Goal: Task Accomplishment & Management: Use online tool/utility

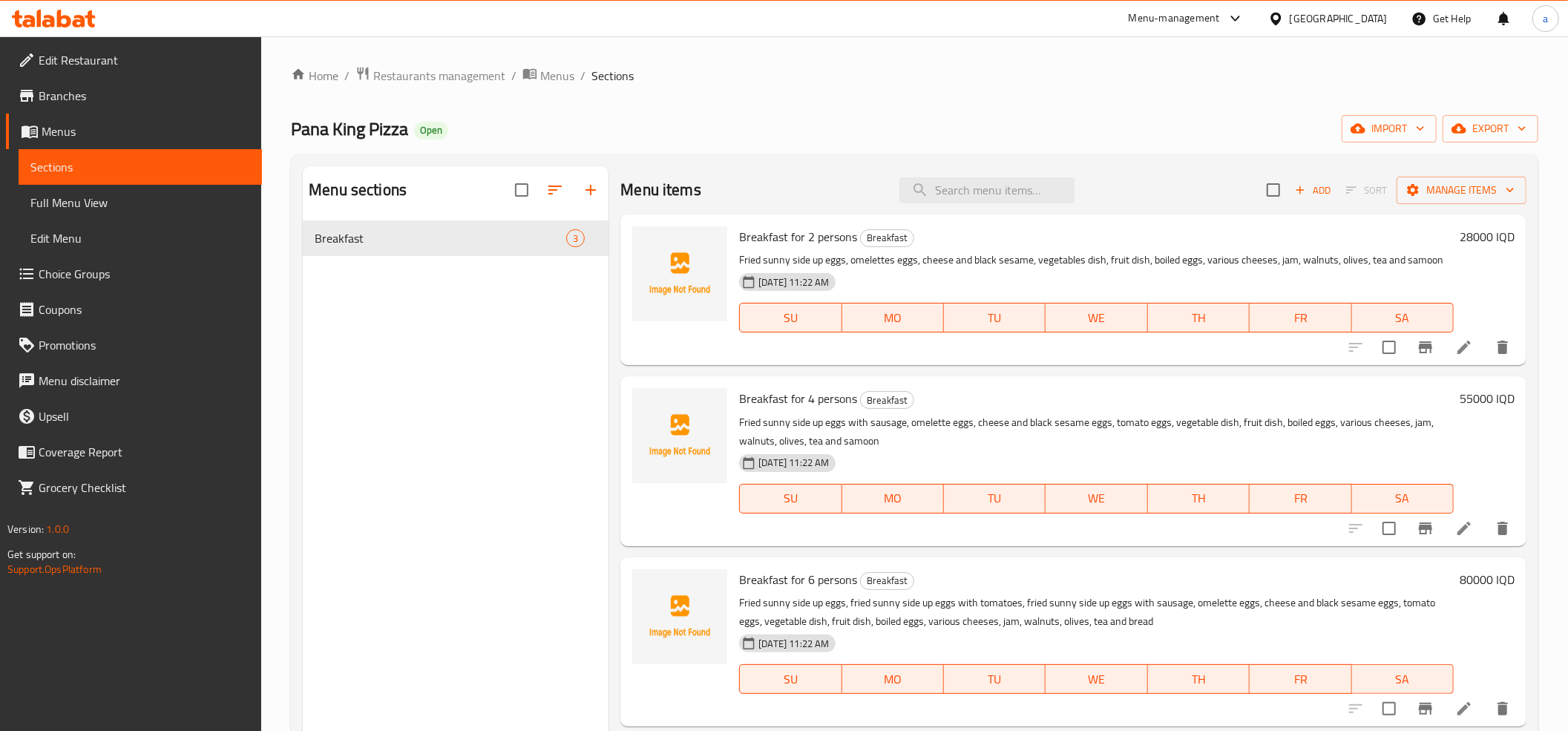
click at [51, 117] on link "Menus" at bounding box center [134, 131] width 256 height 35
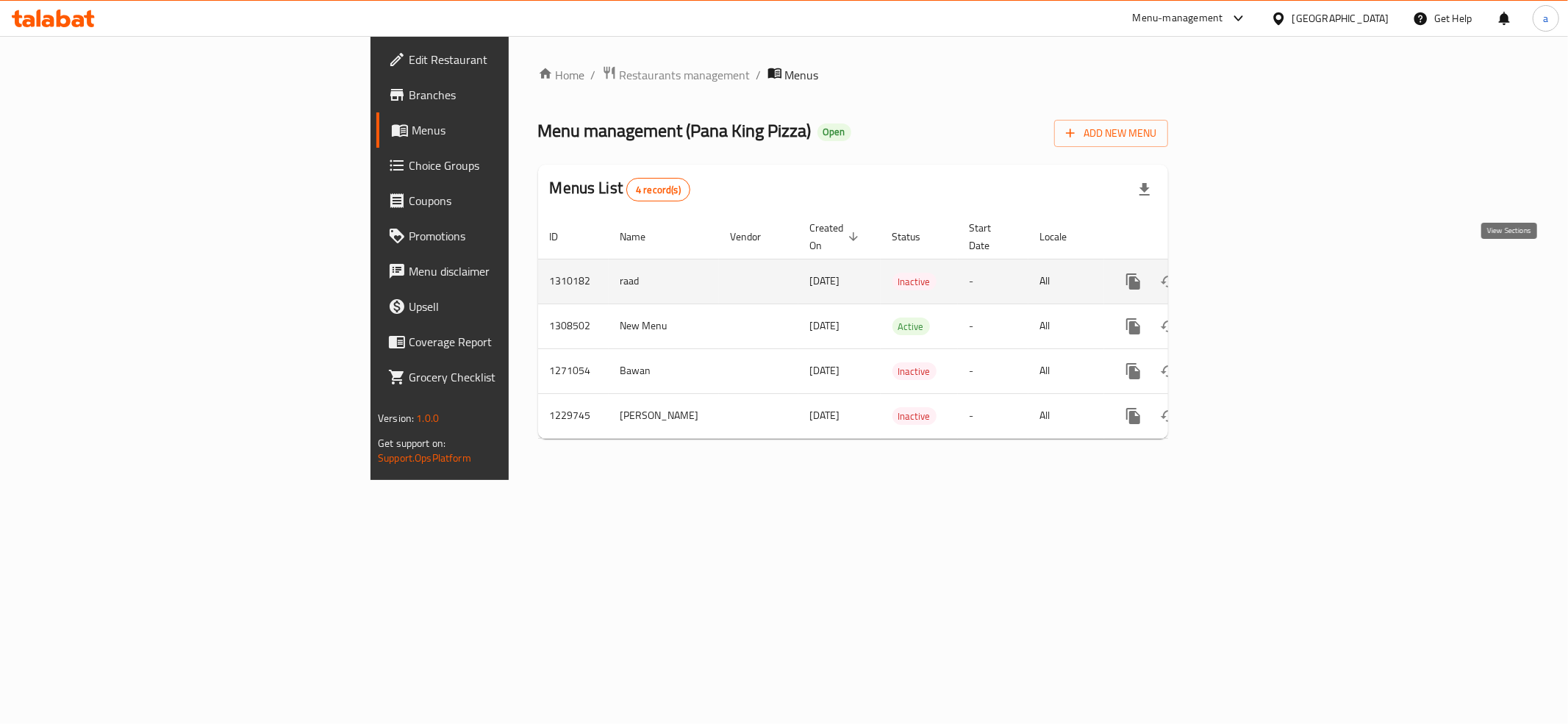
click at [1248, 272] on icon "enhanced table" at bounding box center [1239, 281] width 18 height 18
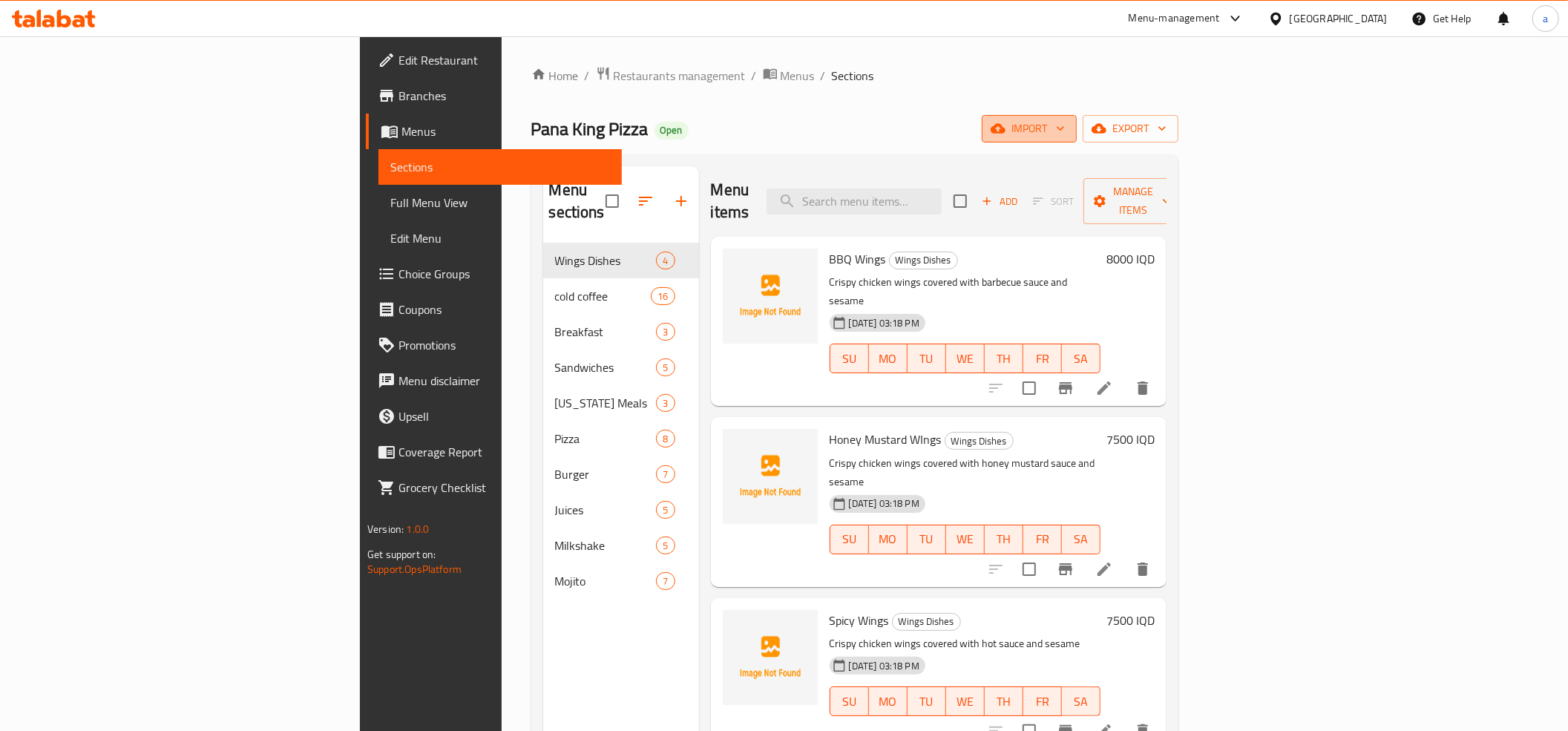
click at [1065, 134] on span "import" at bounding box center [1029, 129] width 72 height 18
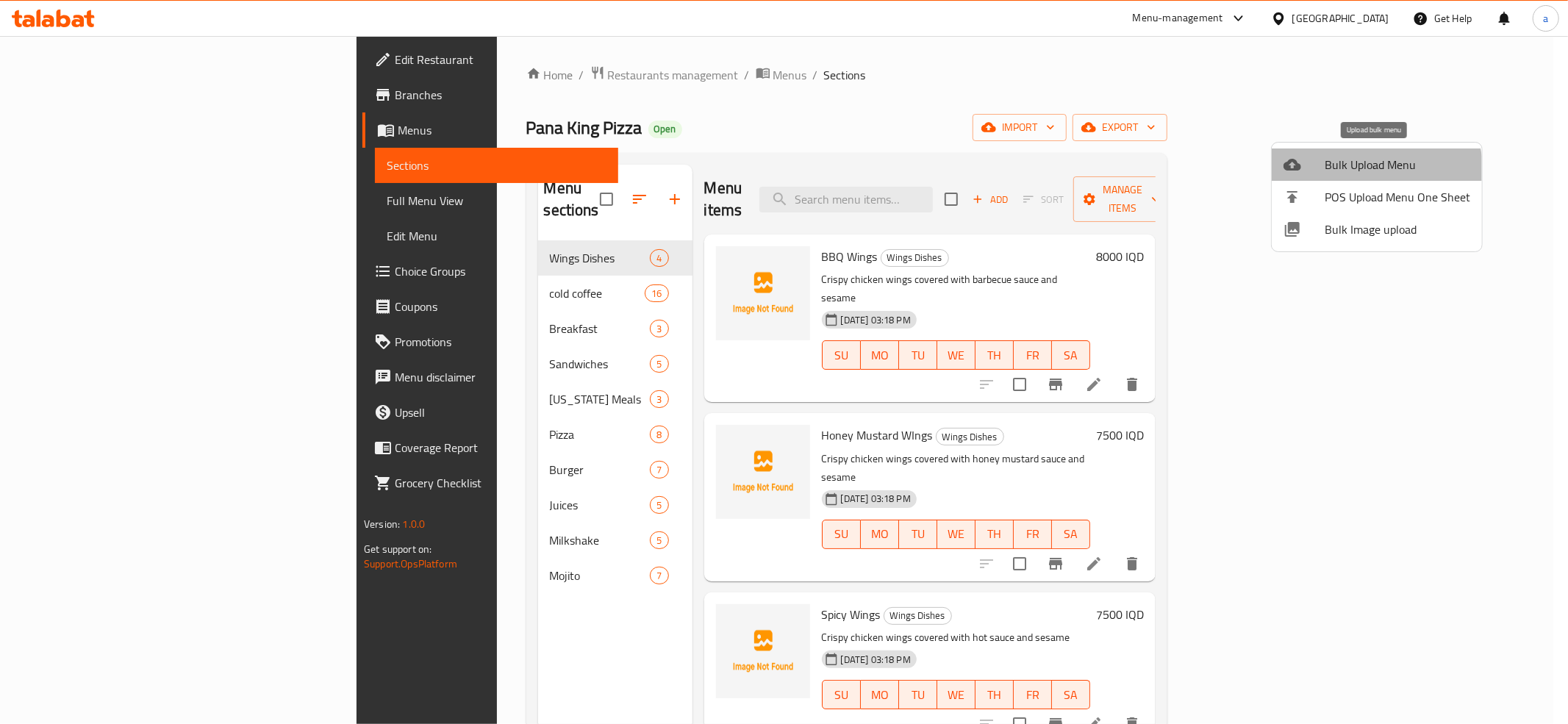
click at [1366, 174] on span "Bulk Upload Menu" at bounding box center [1397, 165] width 146 height 18
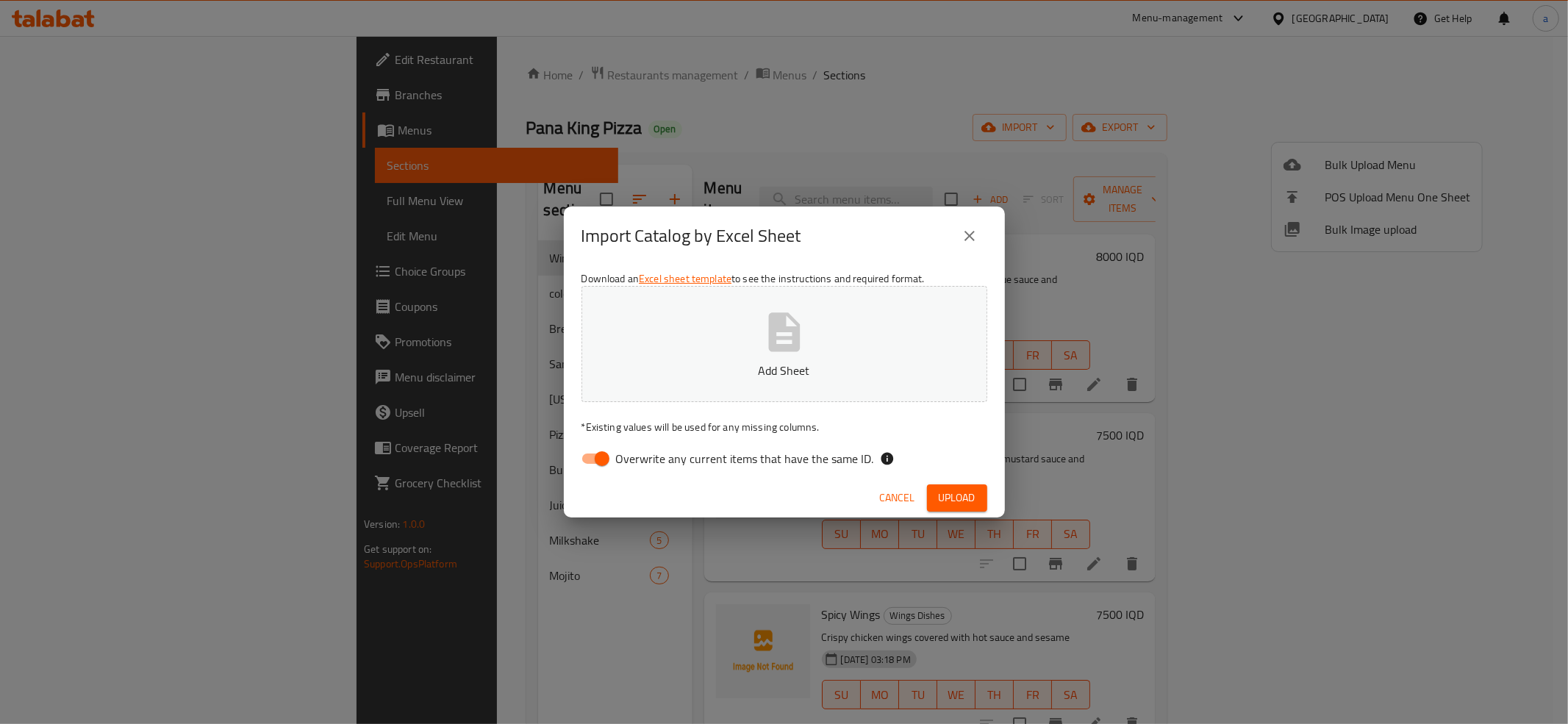
click at [610, 460] on input "Overwrite any current items that have the same ID." at bounding box center [602, 458] width 84 height 28
checkbox input "false"
click at [704, 374] on p "Add Sheet" at bounding box center [784, 370] width 360 height 18
click at [979, 491] on button "Upload" at bounding box center [957, 498] width 61 height 27
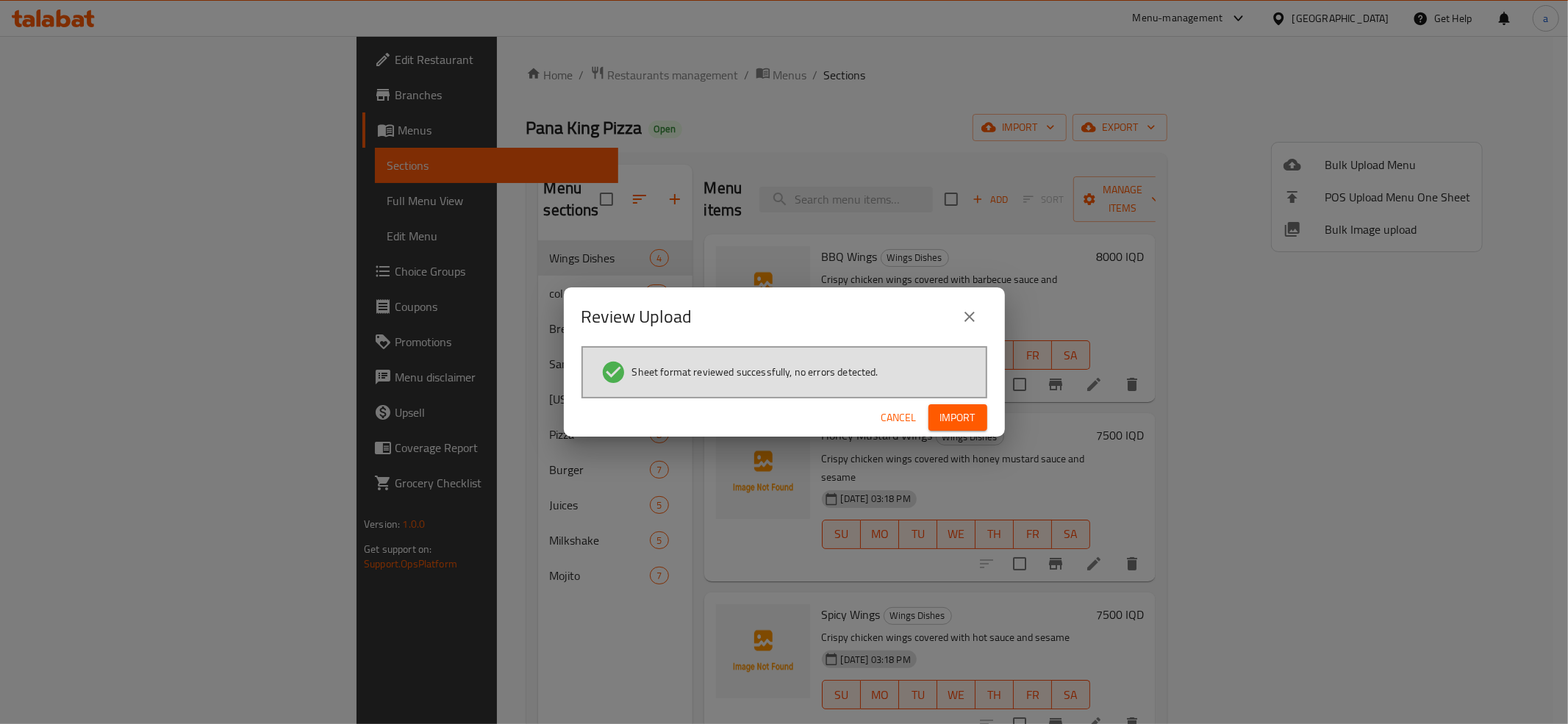
click at [943, 412] on span "Import" at bounding box center [958, 417] width 35 height 18
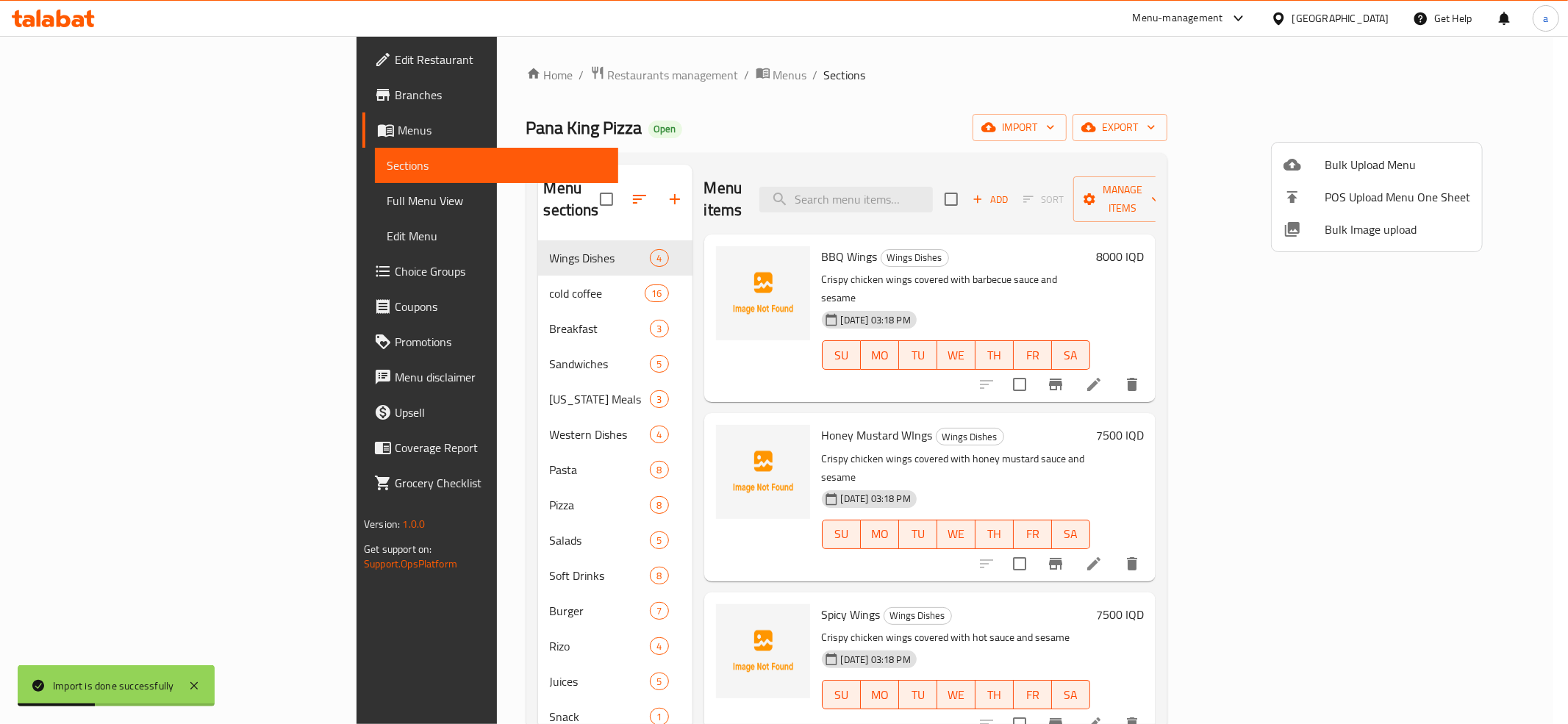
click at [72, 204] on div at bounding box center [784, 362] width 1568 height 724
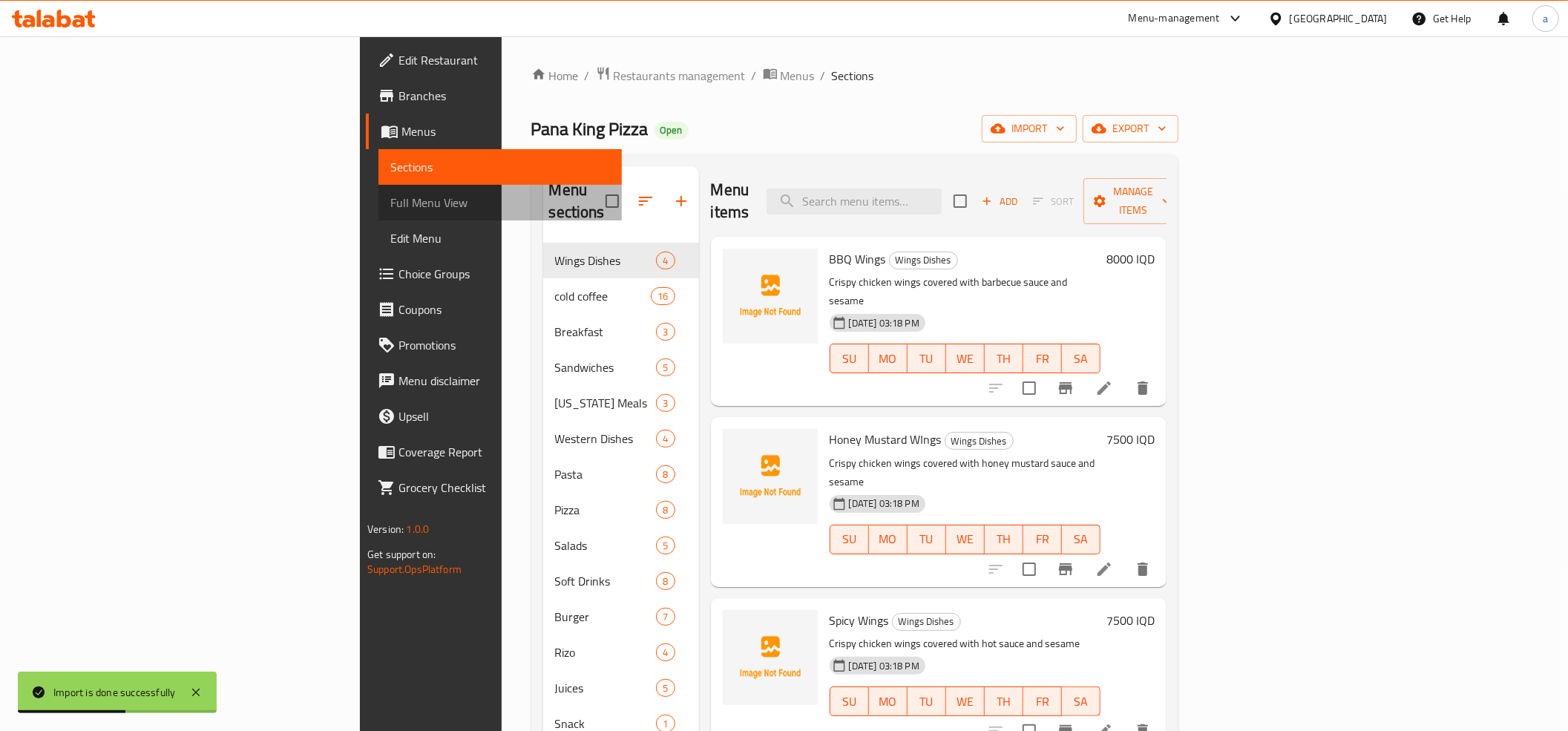
click at [390, 206] on span "Full Menu View" at bounding box center [500, 203] width 220 height 18
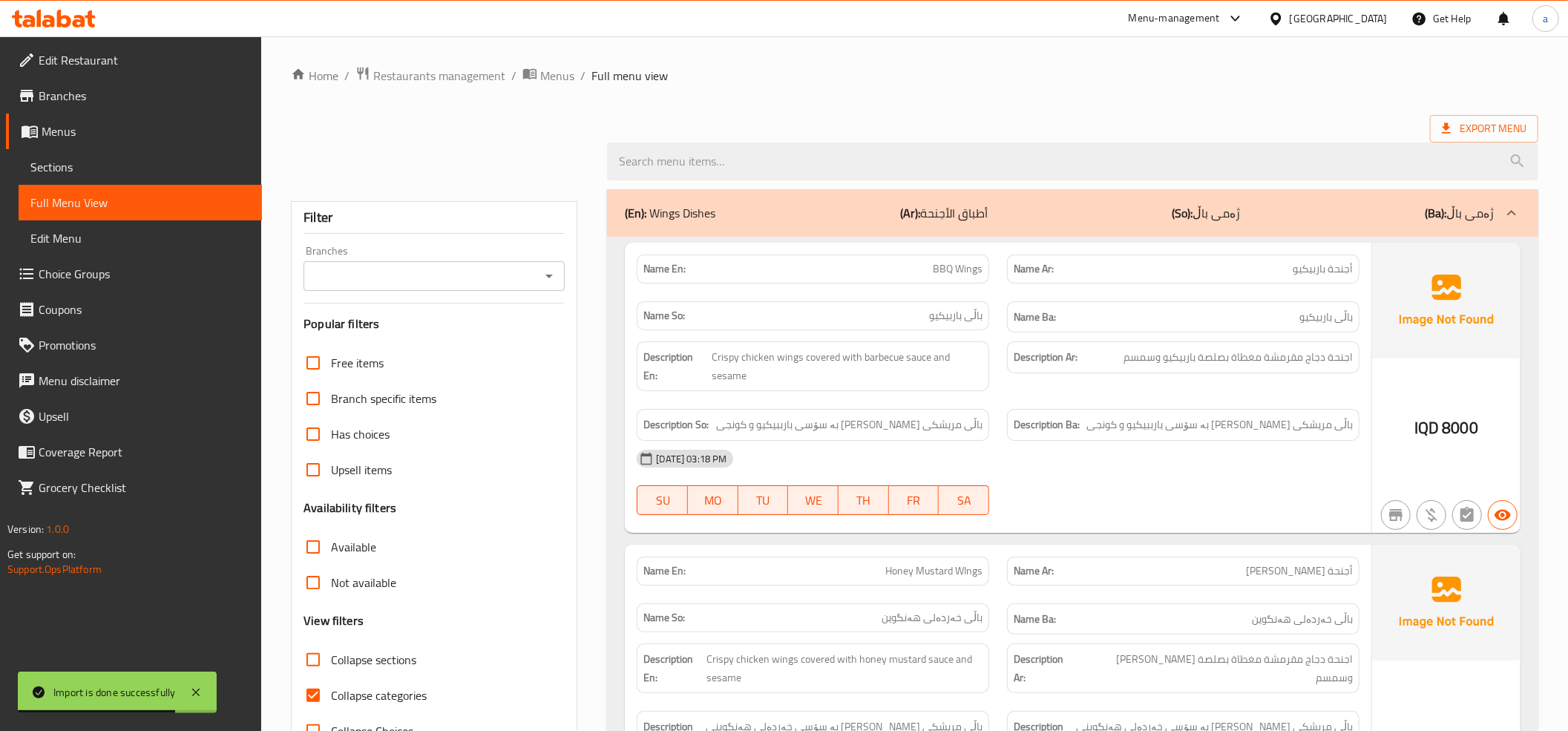
click at [547, 277] on icon "Open" at bounding box center [549, 276] width 7 height 4
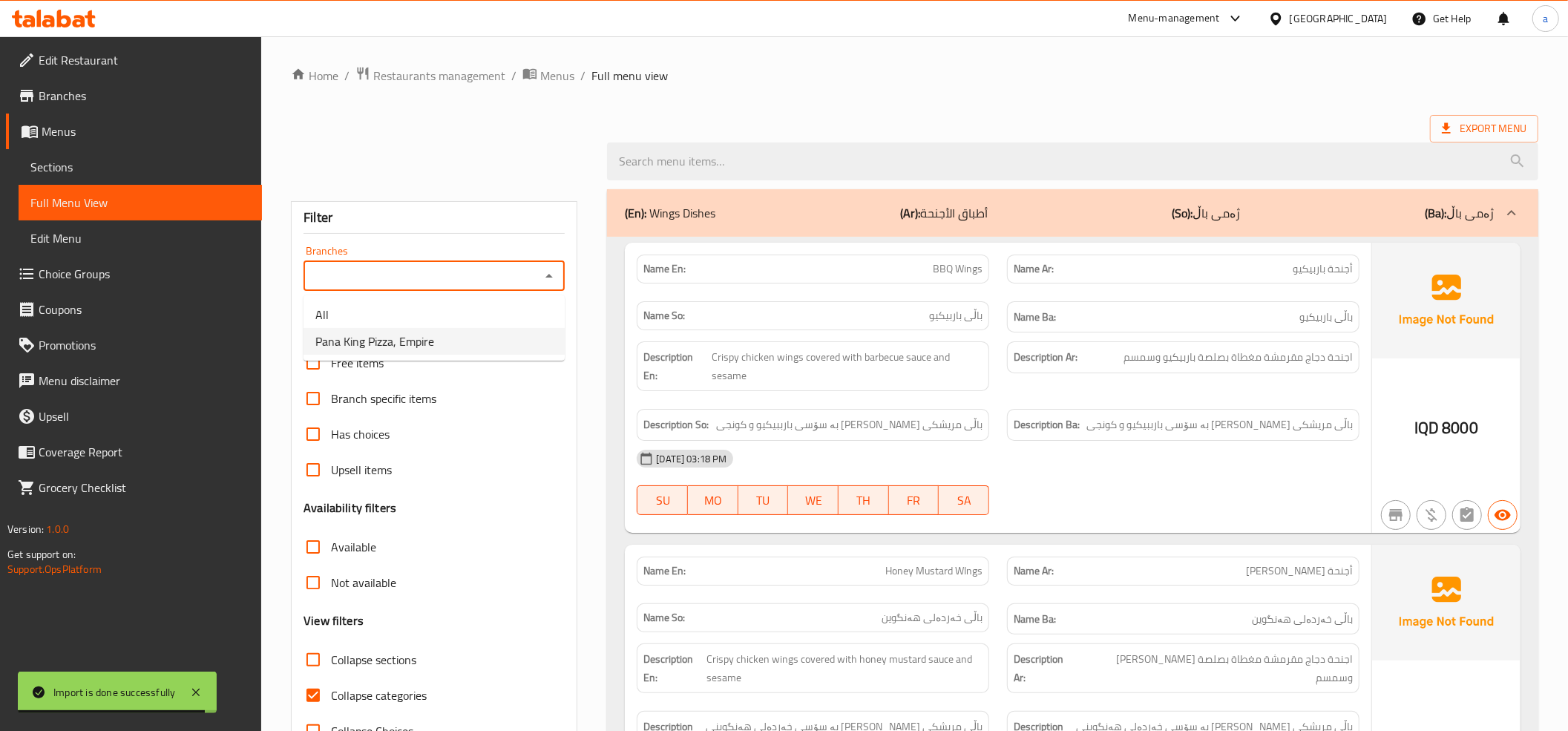
click at [426, 341] on span "Pana King Pizza, Empire" at bounding box center [375, 341] width 119 height 18
type input "Pana King Pizza, Empire"
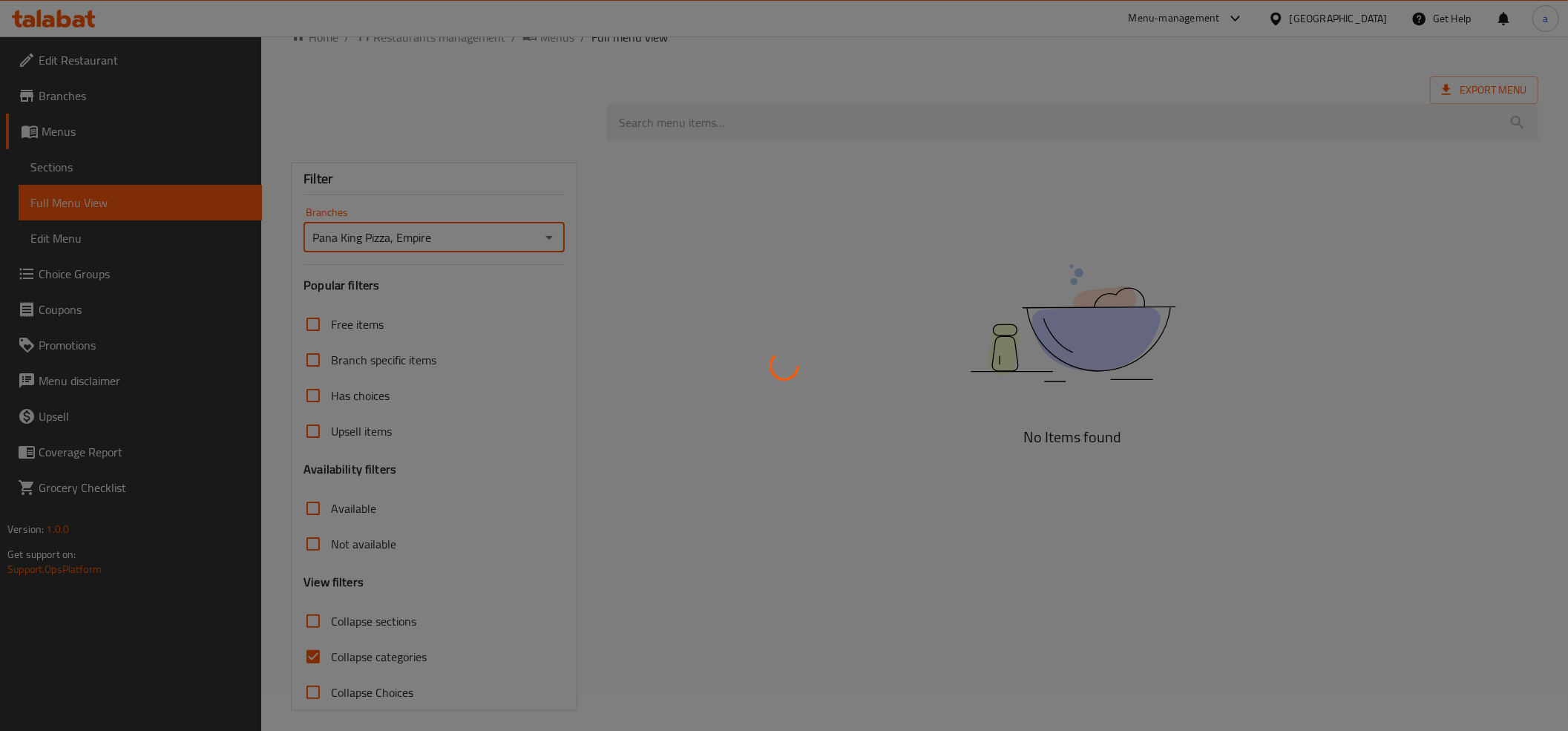
scroll to position [49, 0]
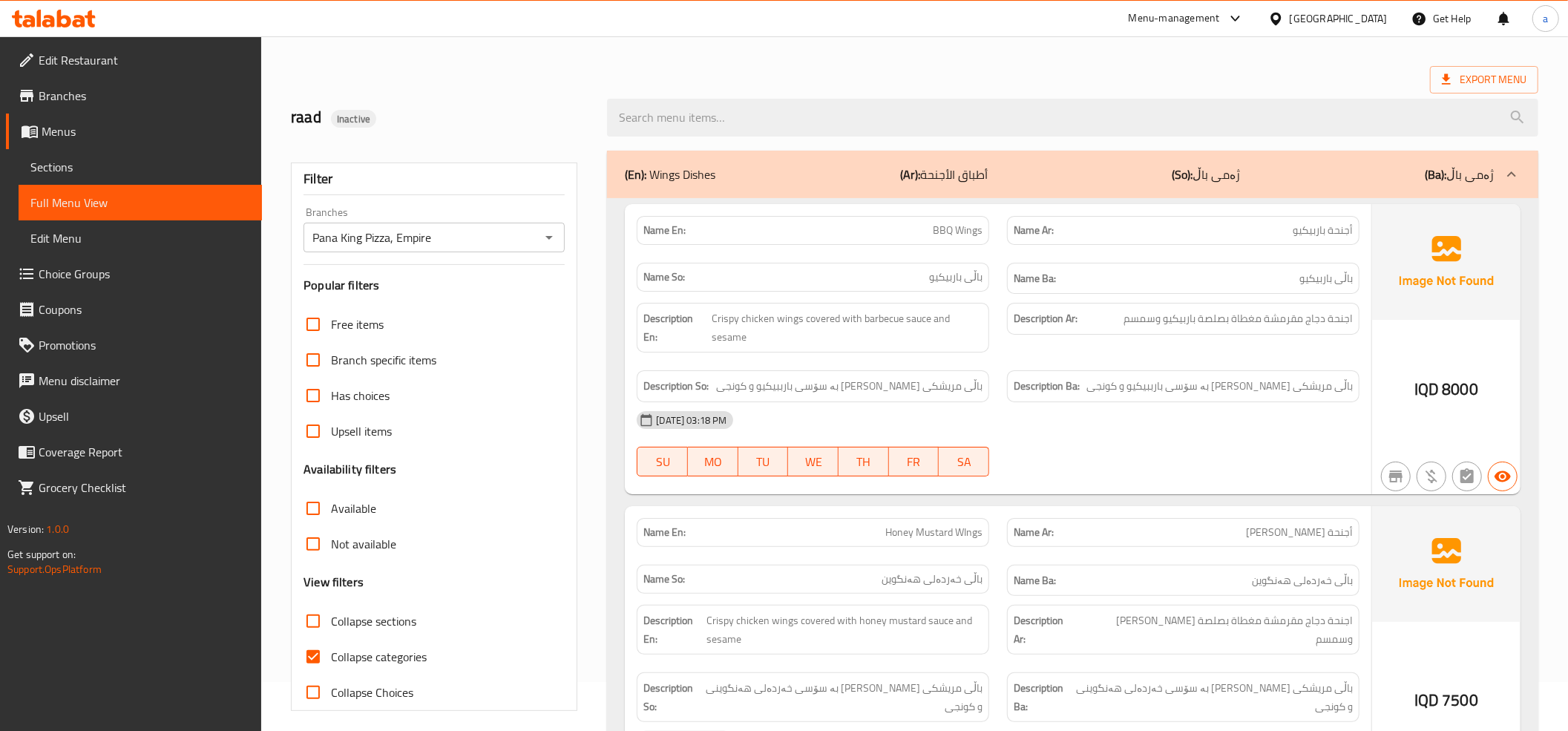
click at [313, 655] on div at bounding box center [784, 365] width 1568 height 731
click at [313, 655] on input "Collapse categories" at bounding box center [313, 656] width 35 height 35
checkbox input "false"
click at [313, 617] on input "Collapse sections" at bounding box center [313, 621] width 35 height 35
checkbox input "true"
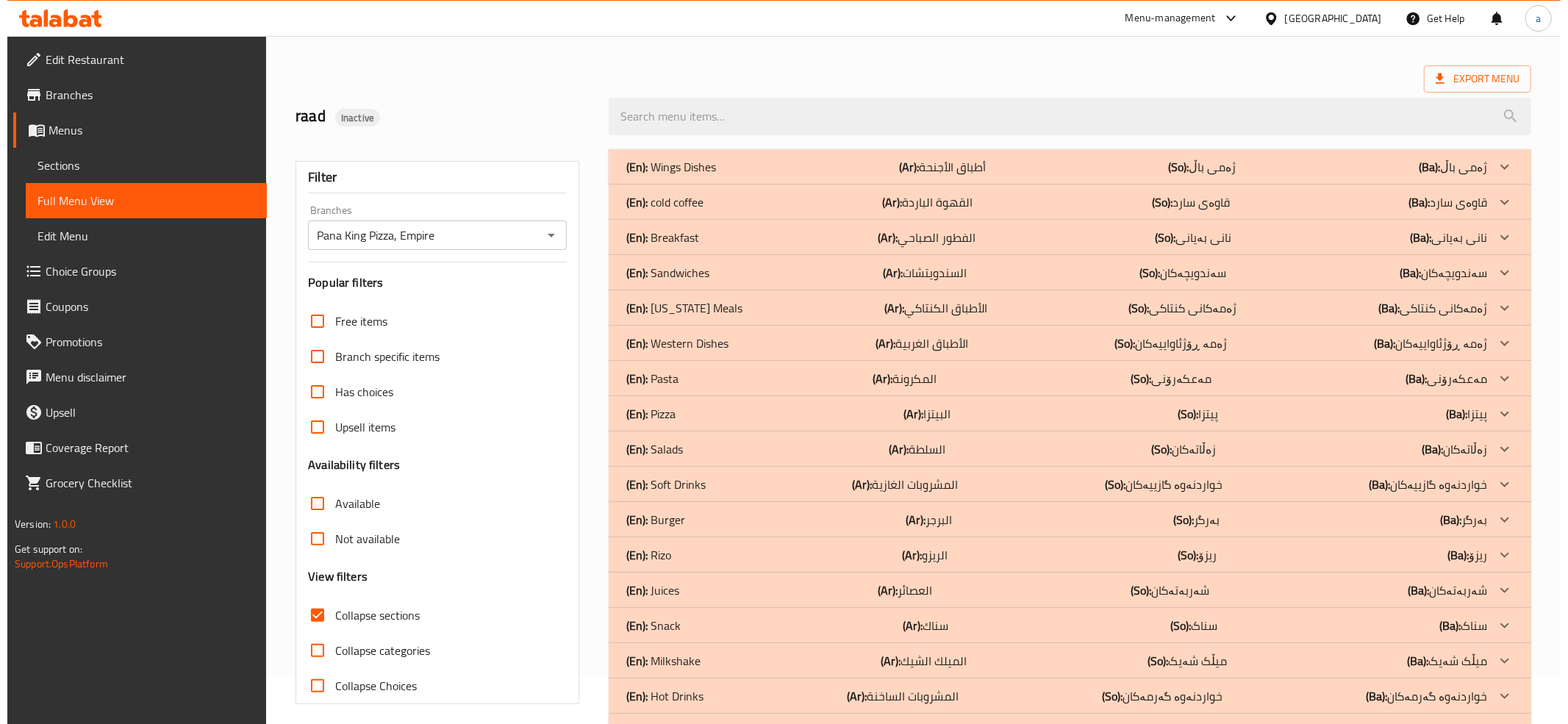
scroll to position [104, 0]
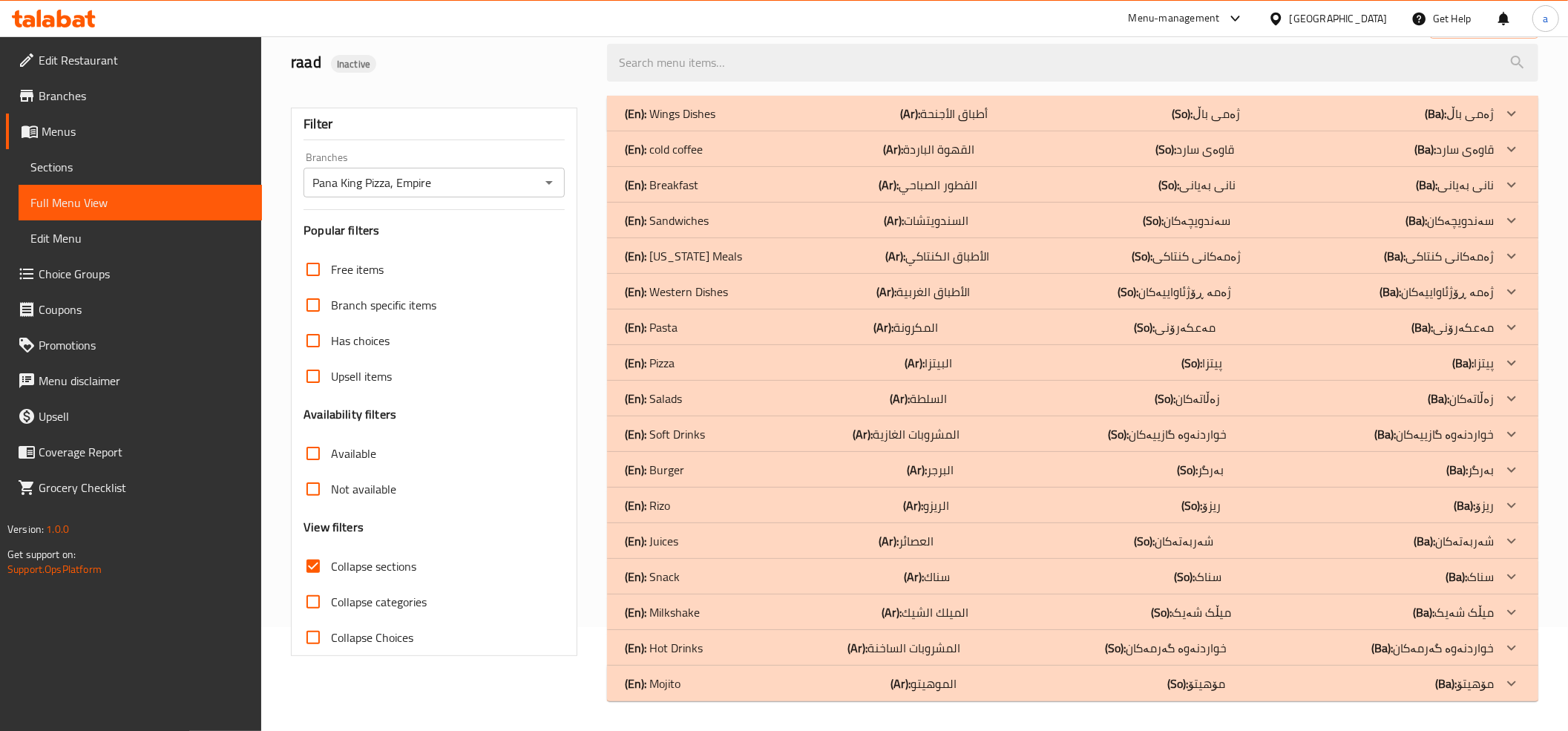
click at [58, 163] on span "Sections" at bounding box center [140, 166] width 220 height 18
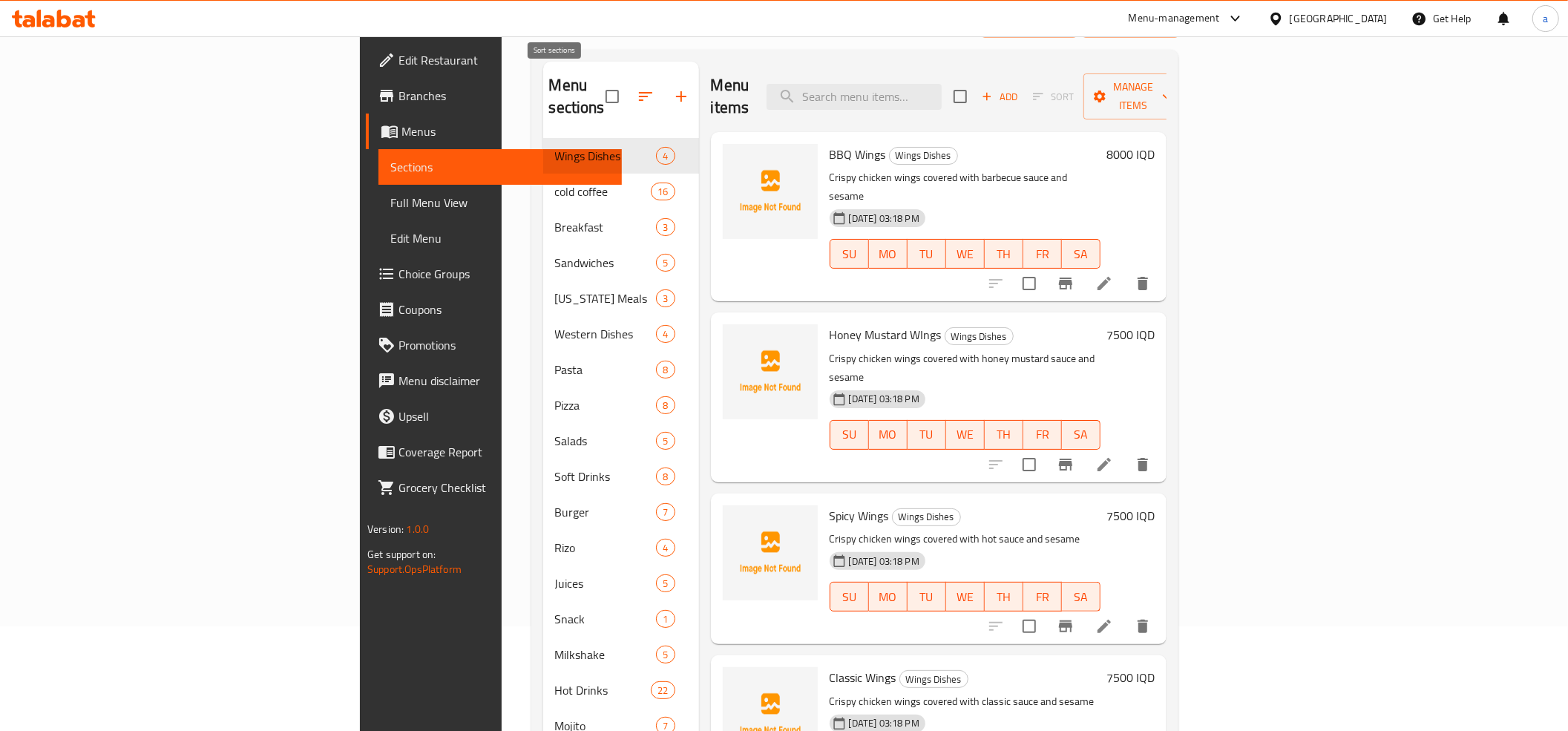
click at [636, 88] on icon "button" at bounding box center [645, 97] width 18 height 18
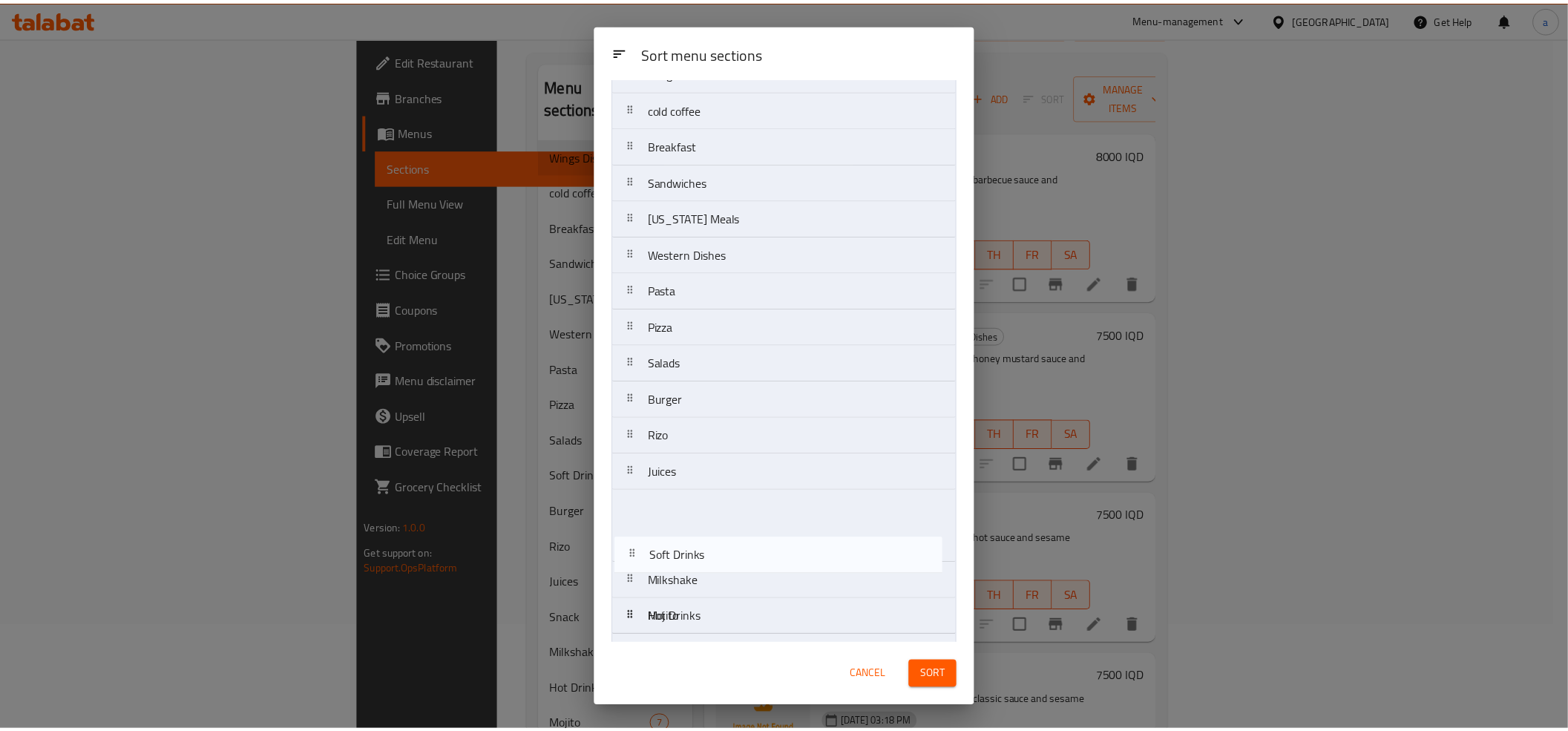
scroll to position [105, 0]
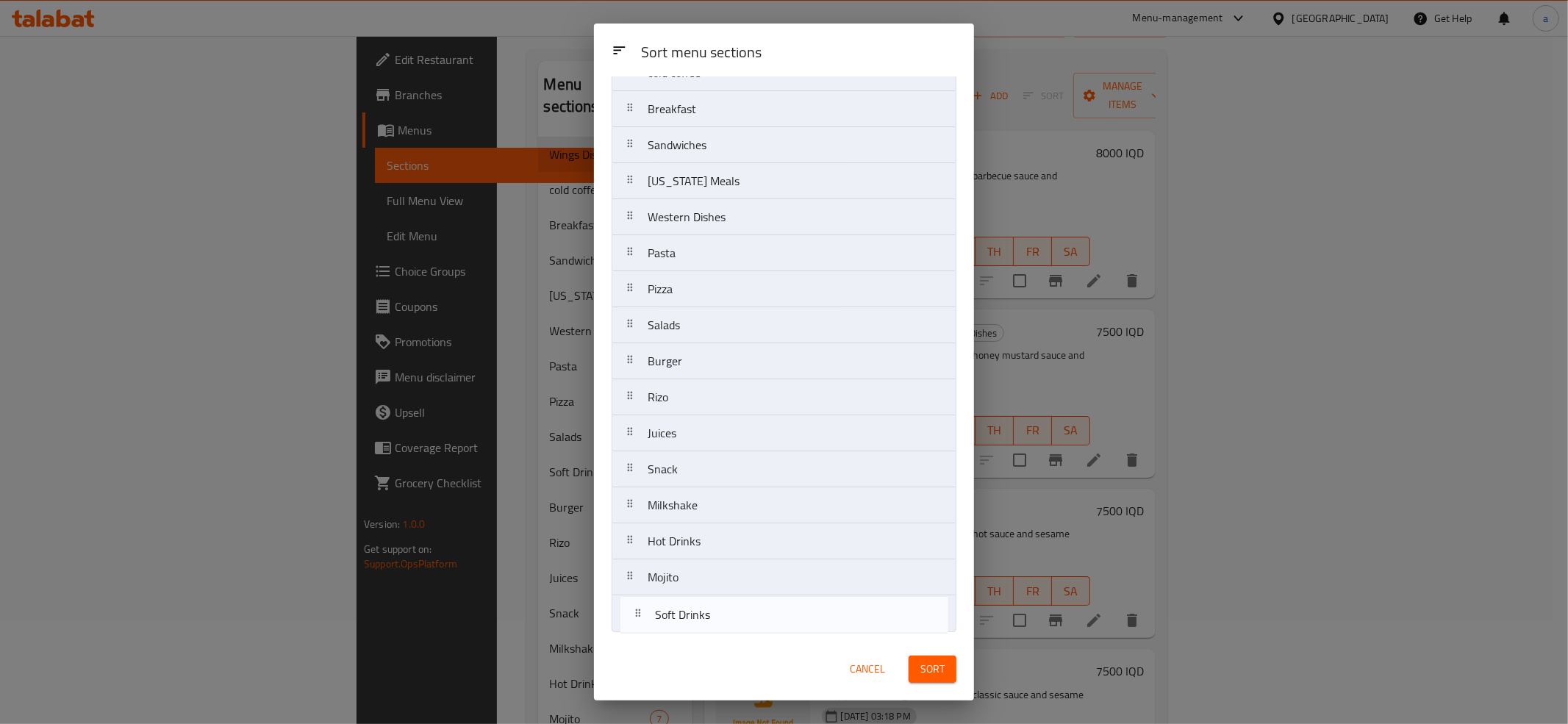
drag, startPoint x: 687, startPoint y: 474, endPoint x: 694, endPoint y: 635, distance: 161.2
click at [694, 635] on div "Sort menu sections Wings Dishes cold coffee Breakfast Sandwiches [US_STATE] Mea…" at bounding box center [783, 357] width 380 height 562
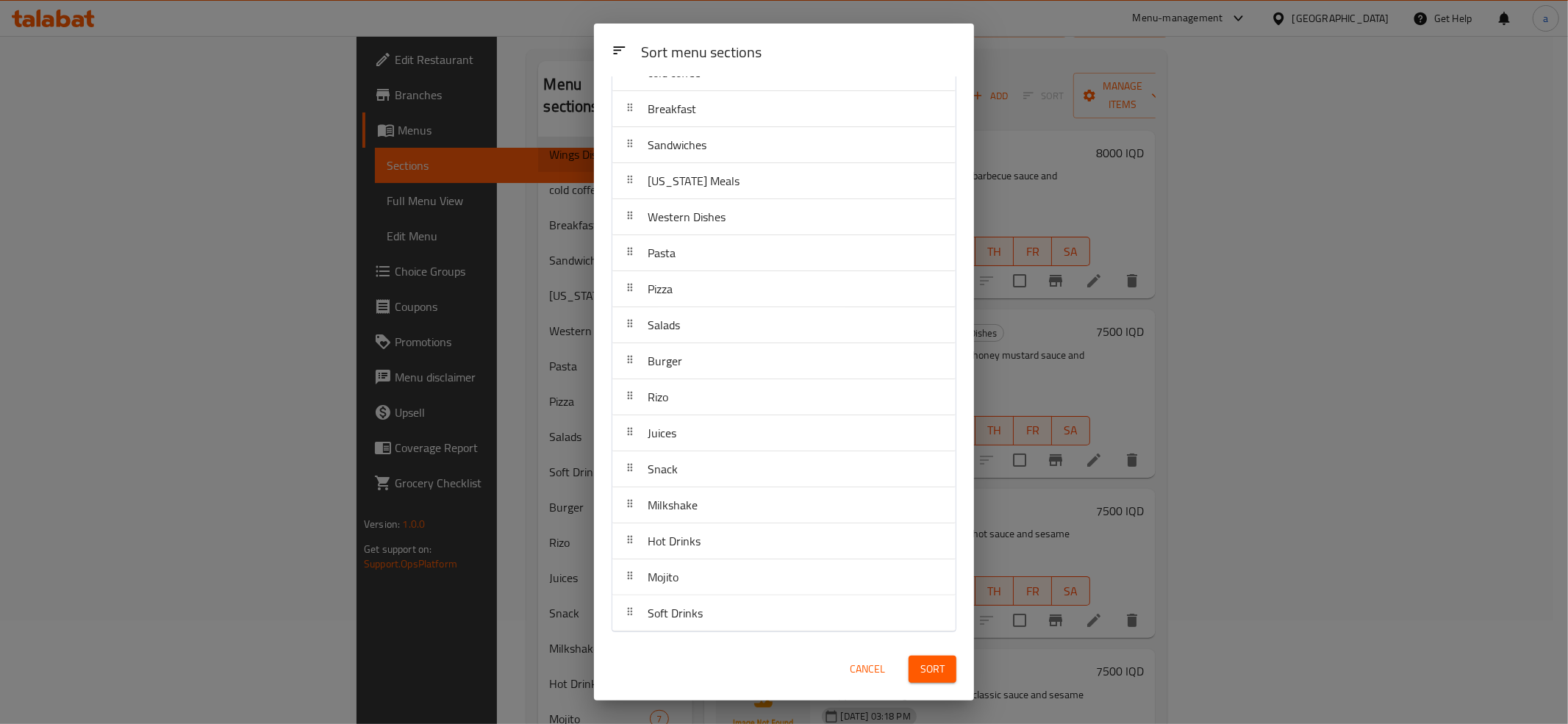
click at [933, 667] on span "Sort" at bounding box center [932, 668] width 24 height 18
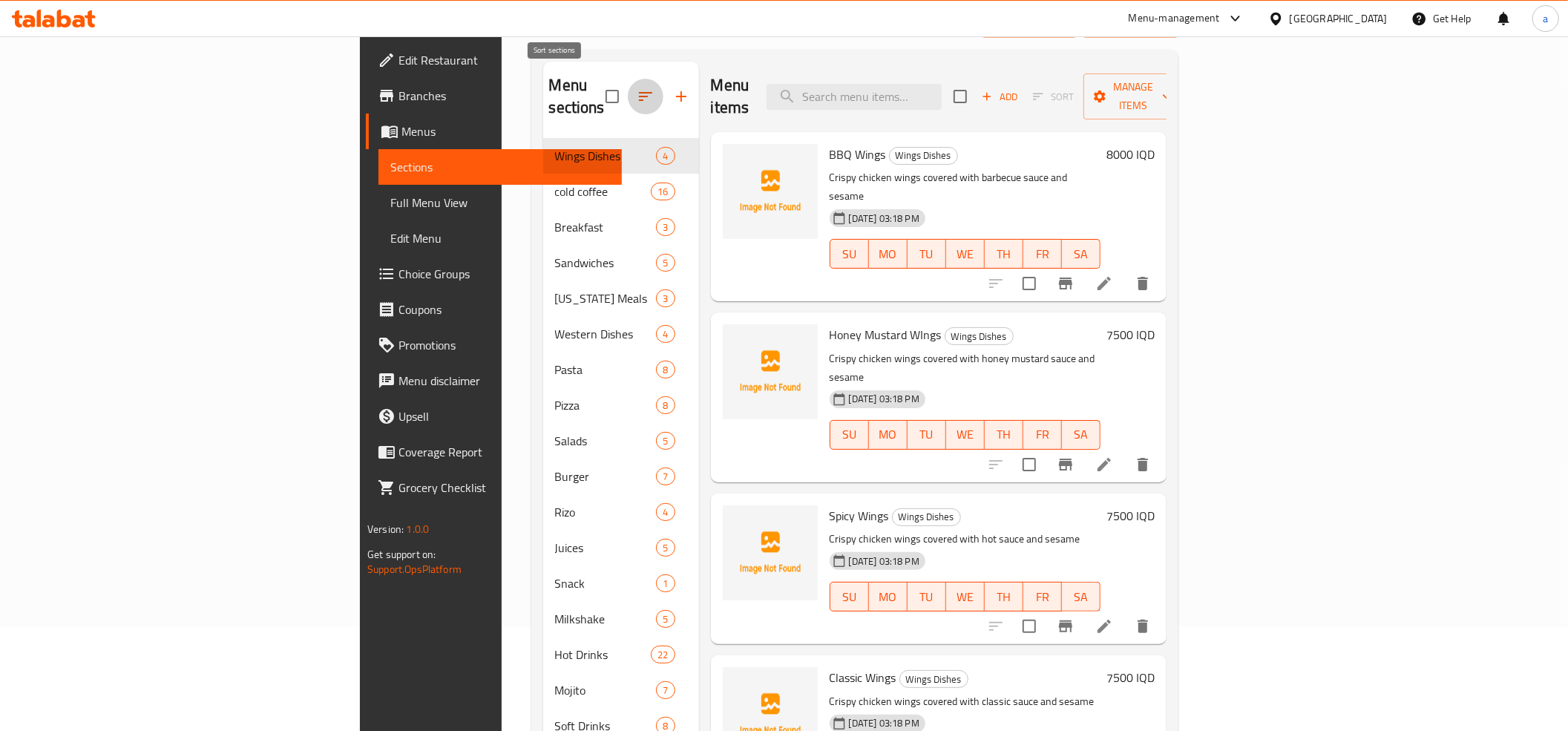
click at [636, 88] on icon "button" at bounding box center [645, 97] width 18 height 18
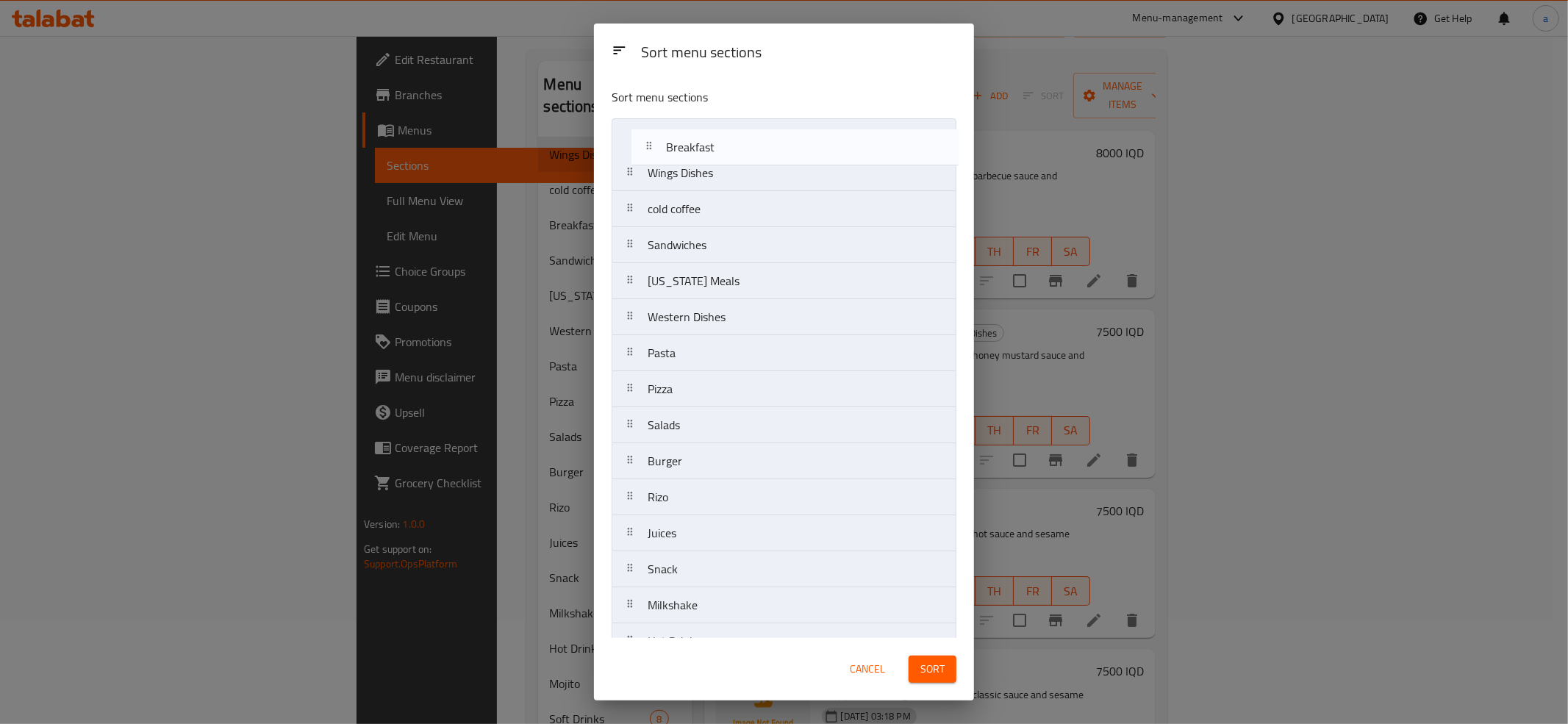
drag, startPoint x: 659, startPoint y: 221, endPoint x: 679, endPoint y: 147, distance: 76.7
click at [679, 147] on nav "Wings Dishes cold coffee Breakfast Sandwiches [US_STATE] Meals Western Dishes P…" at bounding box center [783, 425] width 345 height 613
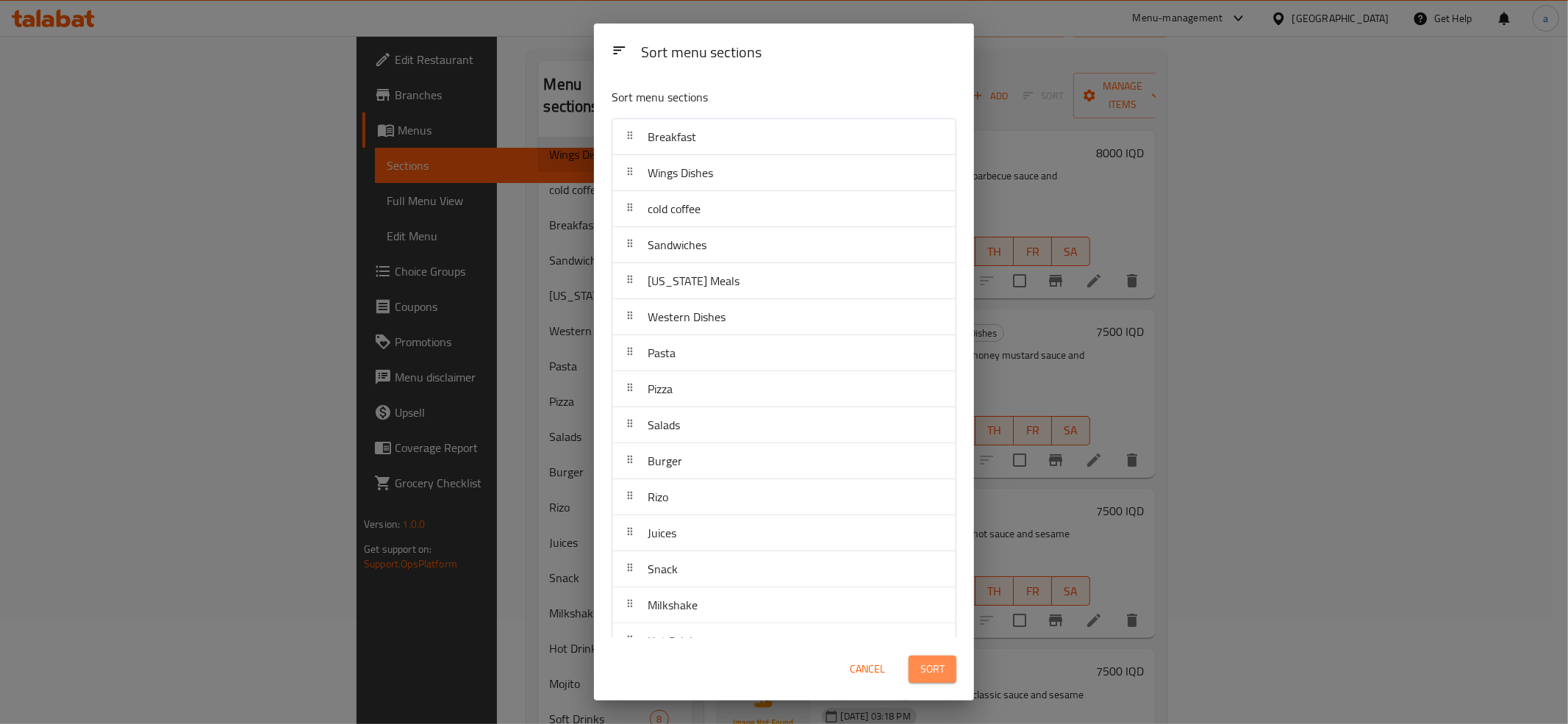
click at [930, 668] on span "Sort" at bounding box center [932, 668] width 24 height 18
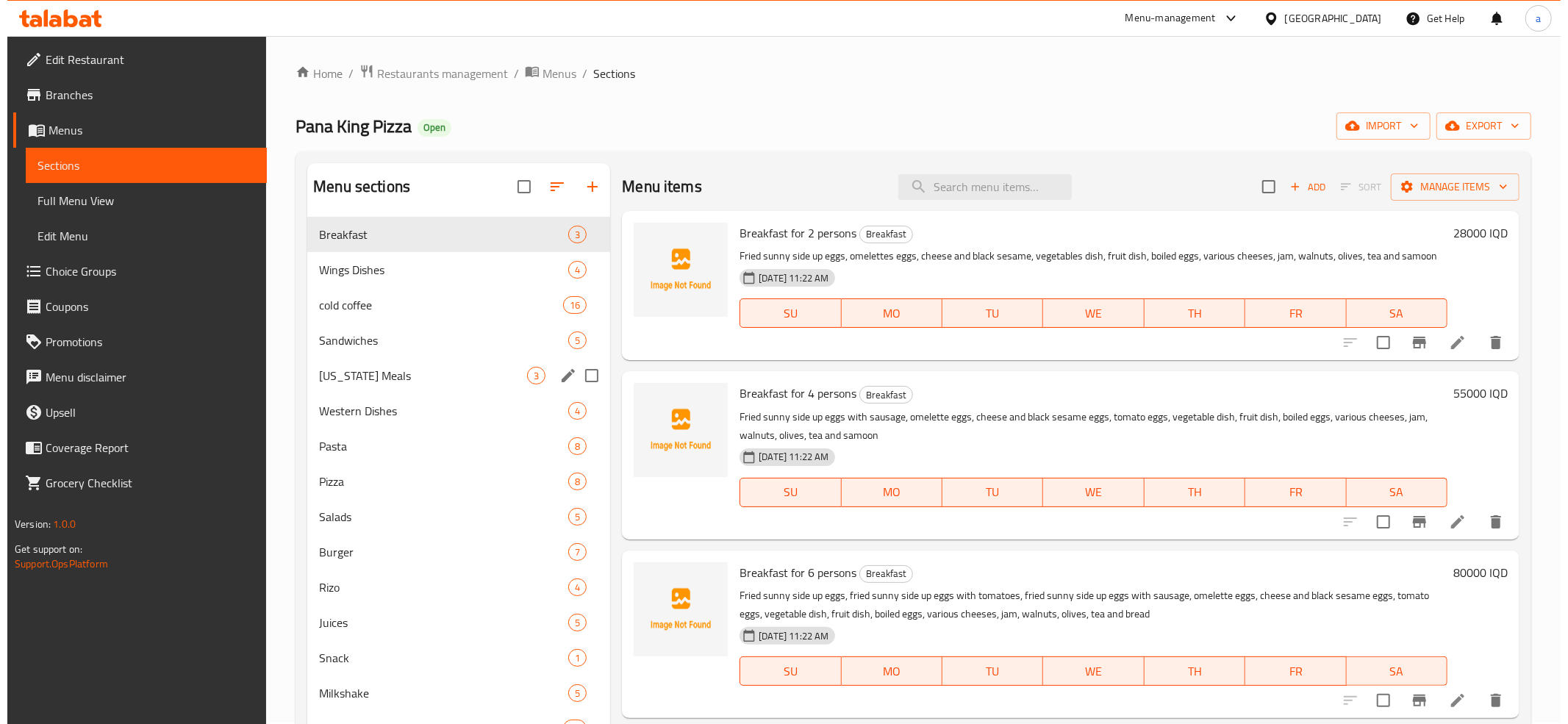
scroll to position [0, 0]
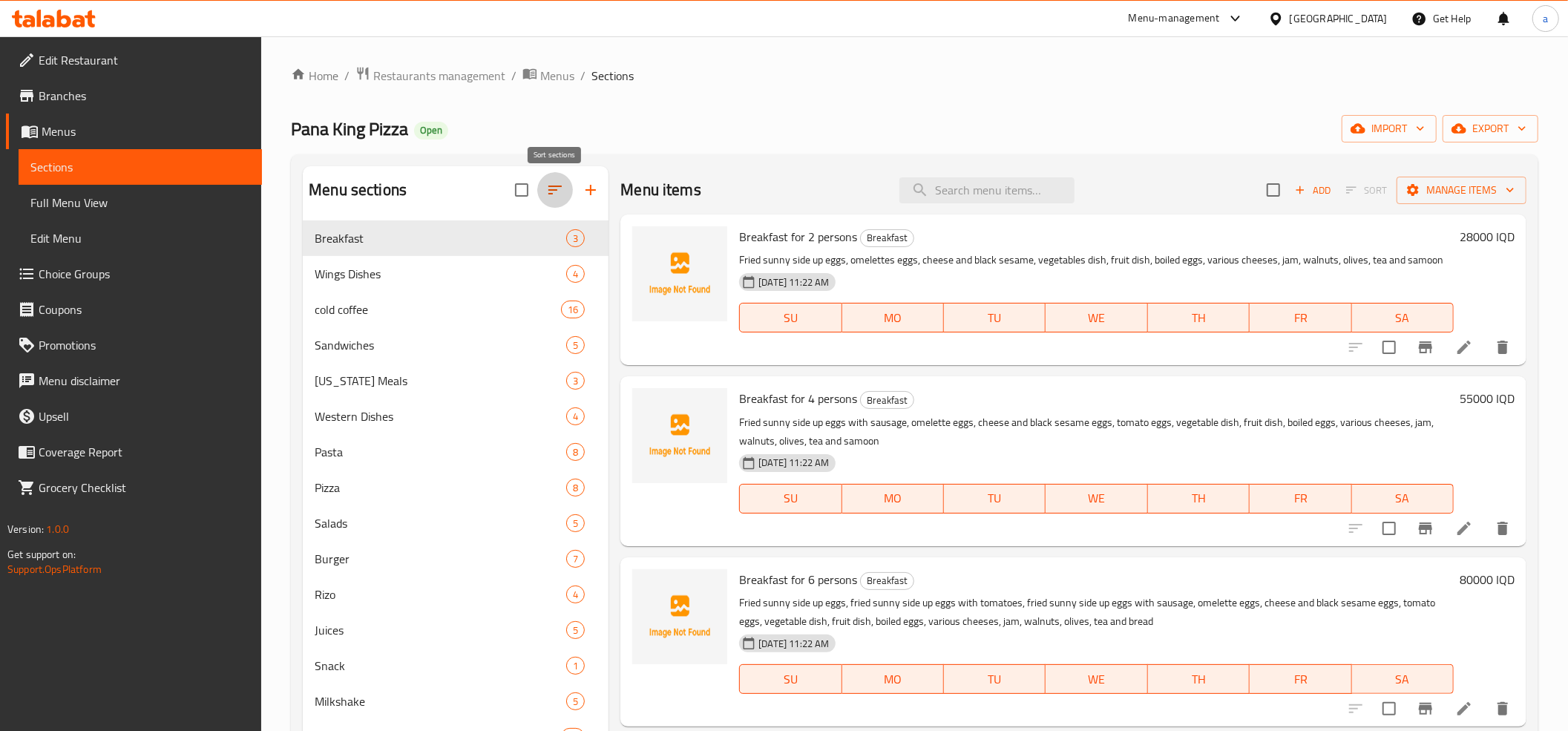
click at [548, 185] on icon "button" at bounding box center [555, 190] width 18 height 18
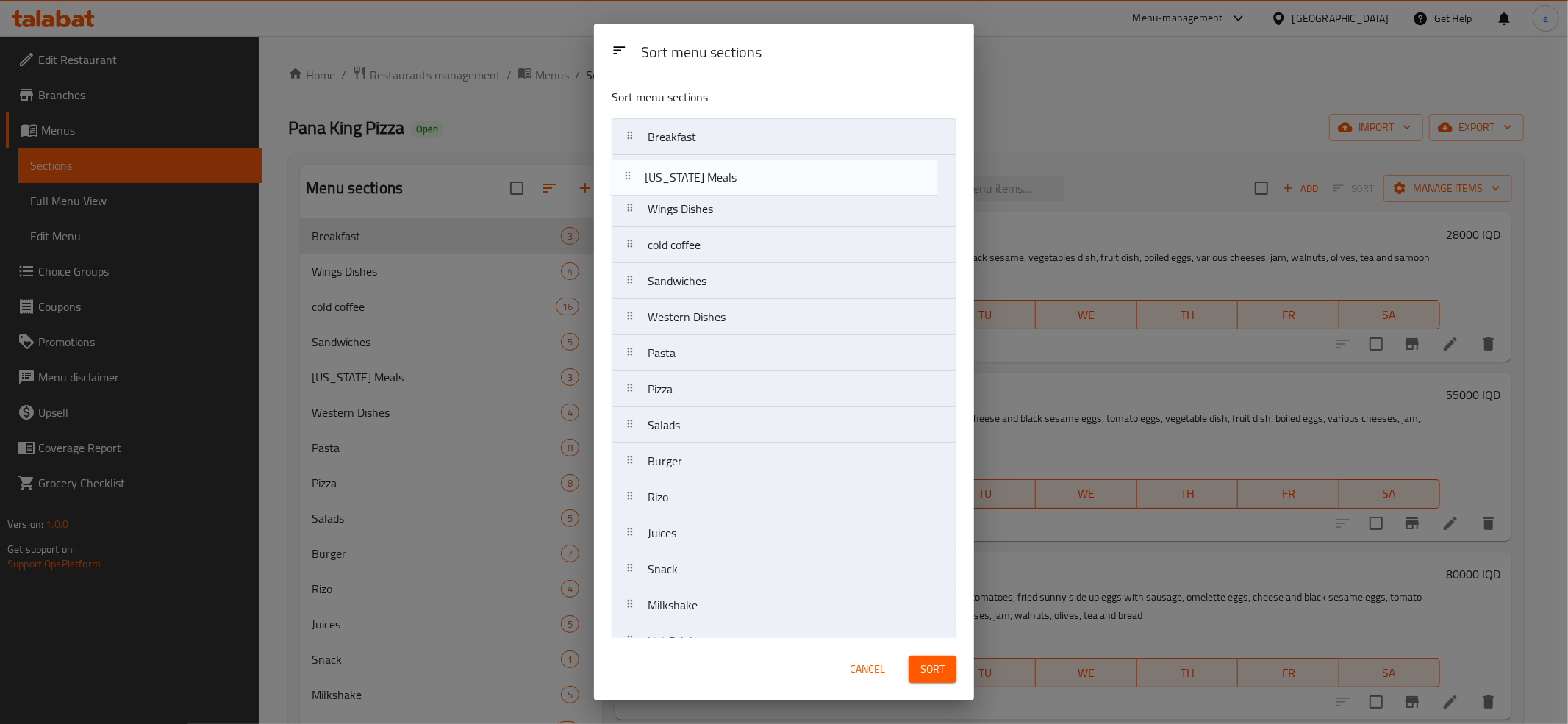
drag, startPoint x: 712, startPoint y: 284, endPoint x: 708, endPoint y: 162, distance: 122.1
click at [708, 162] on nav "Breakfast Wings Dishes cold coffee Sandwiches [US_STATE] Meals Western Dishes P…" at bounding box center [783, 425] width 345 height 613
drag, startPoint x: 721, startPoint y: 327, endPoint x: 715, endPoint y: 217, distance: 110.2
click at [715, 217] on nav "Breakfast [US_STATE] Meals Wings Dishes cold coffee Sandwiches Western Dishes P…" at bounding box center [783, 425] width 345 height 613
drag, startPoint x: 712, startPoint y: 325, endPoint x: 726, endPoint y: 165, distance: 160.6
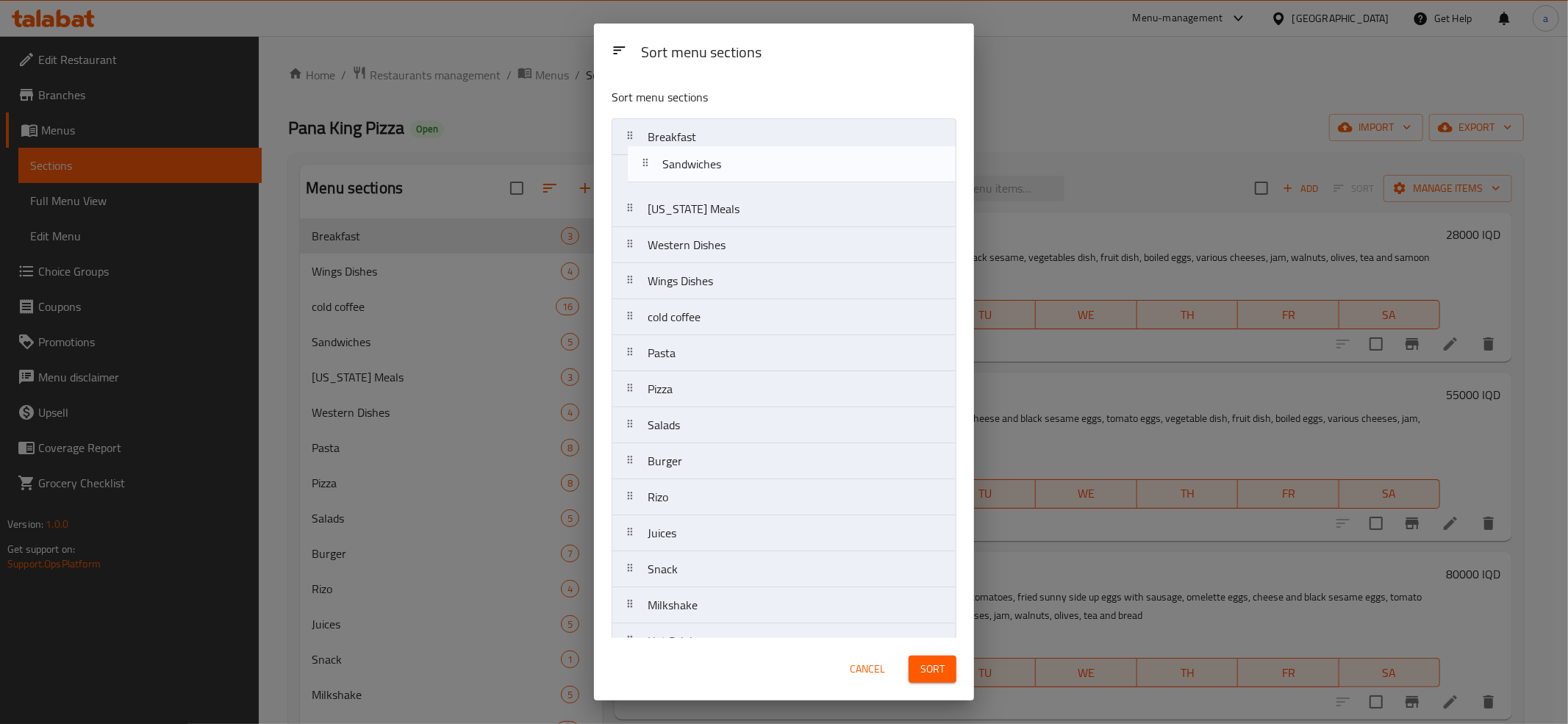
click at [726, 165] on nav "Breakfast [US_STATE] Meals Western Dishes Wings Dishes cold coffee Sandwiches P…" at bounding box center [783, 425] width 345 height 613
drag, startPoint x: 730, startPoint y: 370, endPoint x: 732, endPoint y: 330, distance: 40.0
click at [732, 330] on nav "Breakfast Sandwiches [US_STATE] Meals Western Dishes Wings Dishes cold coffee P…" at bounding box center [783, 425] width 345 height 613
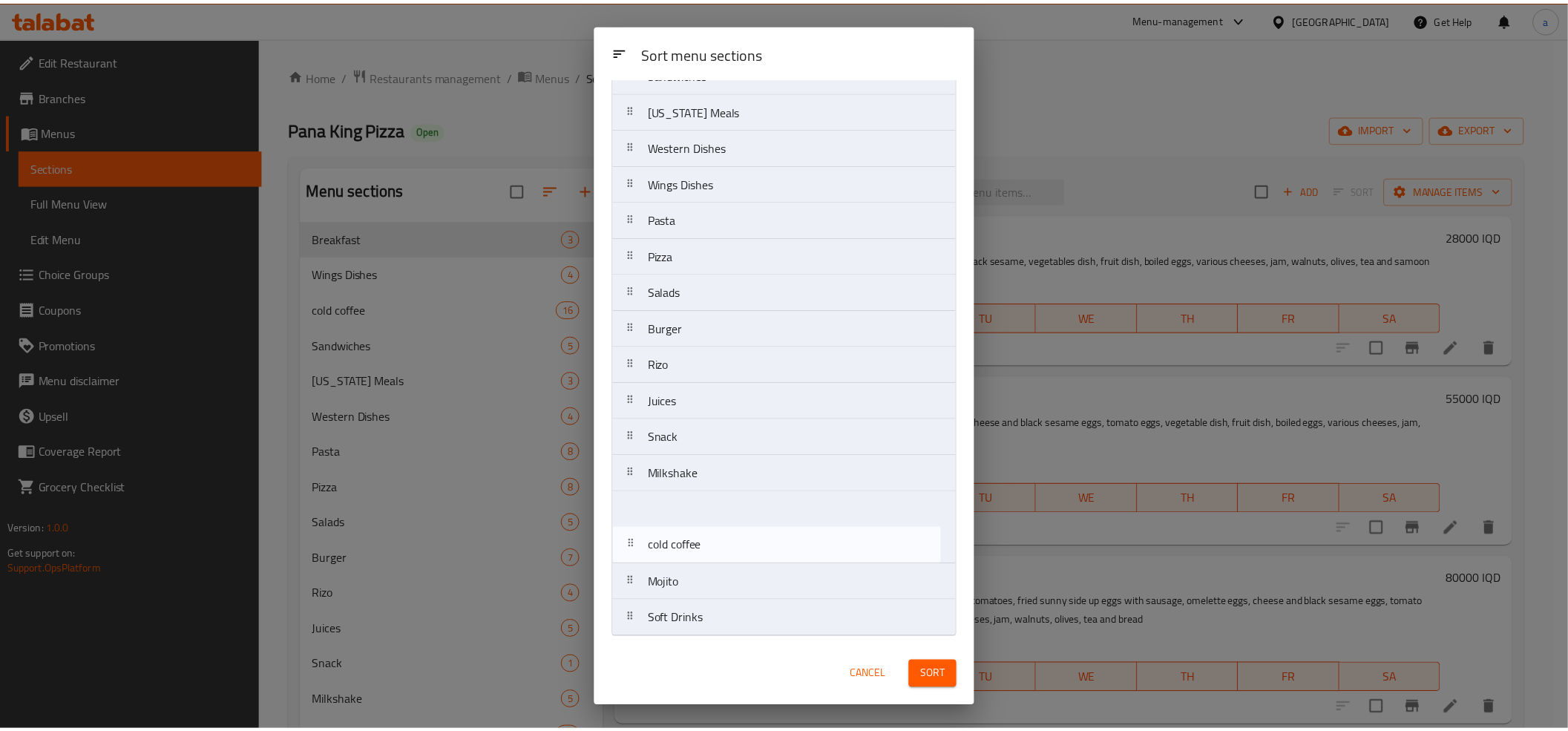
scroll to position [105, 0]
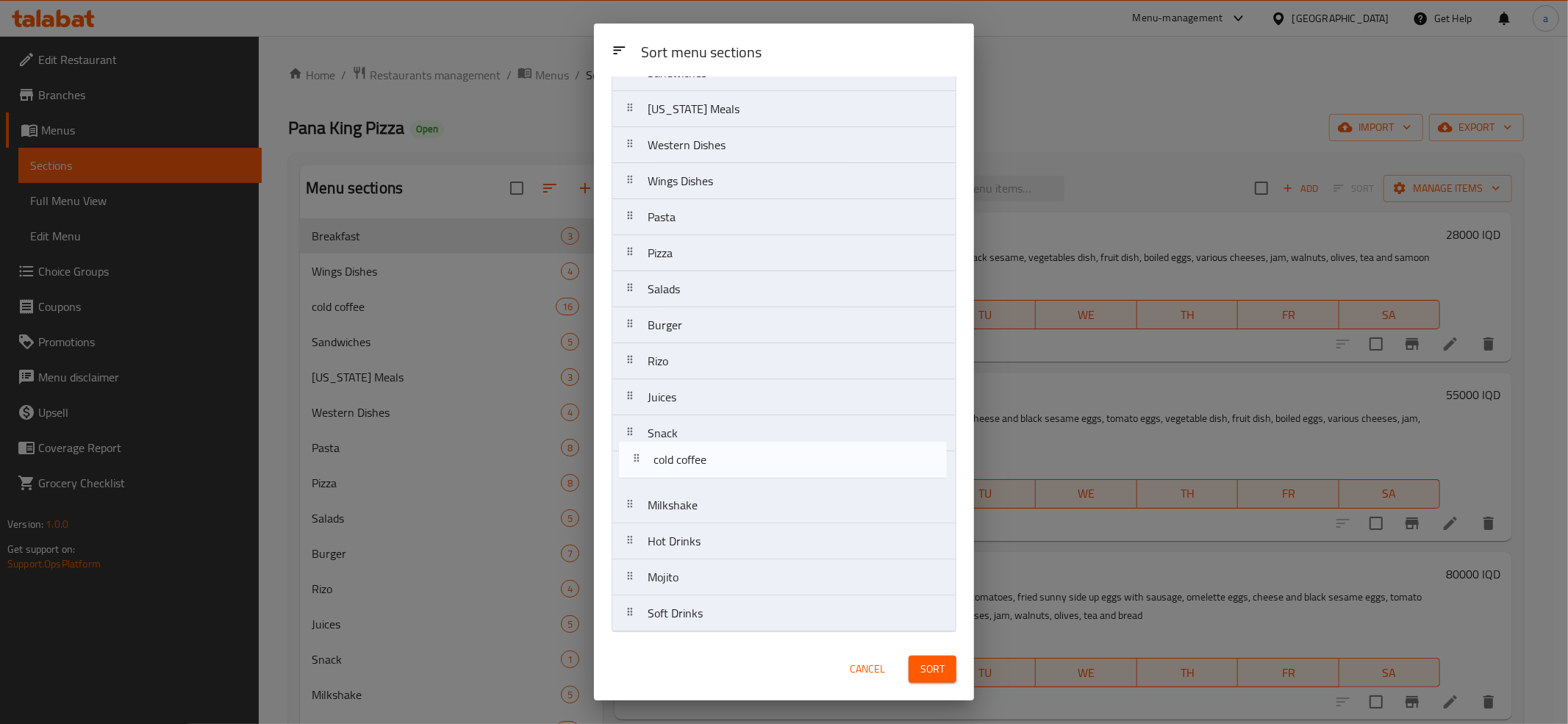
drag, startPoint x: 724, startPoint y: 370, endPoint x: 731, endPoint y: 482, distance: 112.2
click at [731, 482] on nav "Breakfast Sandwiches [US_STATE] Meals Western Dishes Wings Dishes Pasta cold co…" at bounding box center [783, 325] width 345 height 613
drag, startPoint x: 715, startPoint y: 398, endPoint x: 715, endPoint y: 452, distance: 54.0
click at [715, 452] on nav "Breakfast Sandwiches [US_STATE] Meals Western Dishes Wings Dishes Pasta Pizza S…" at bounding box center [783, 325] width 345 height 613
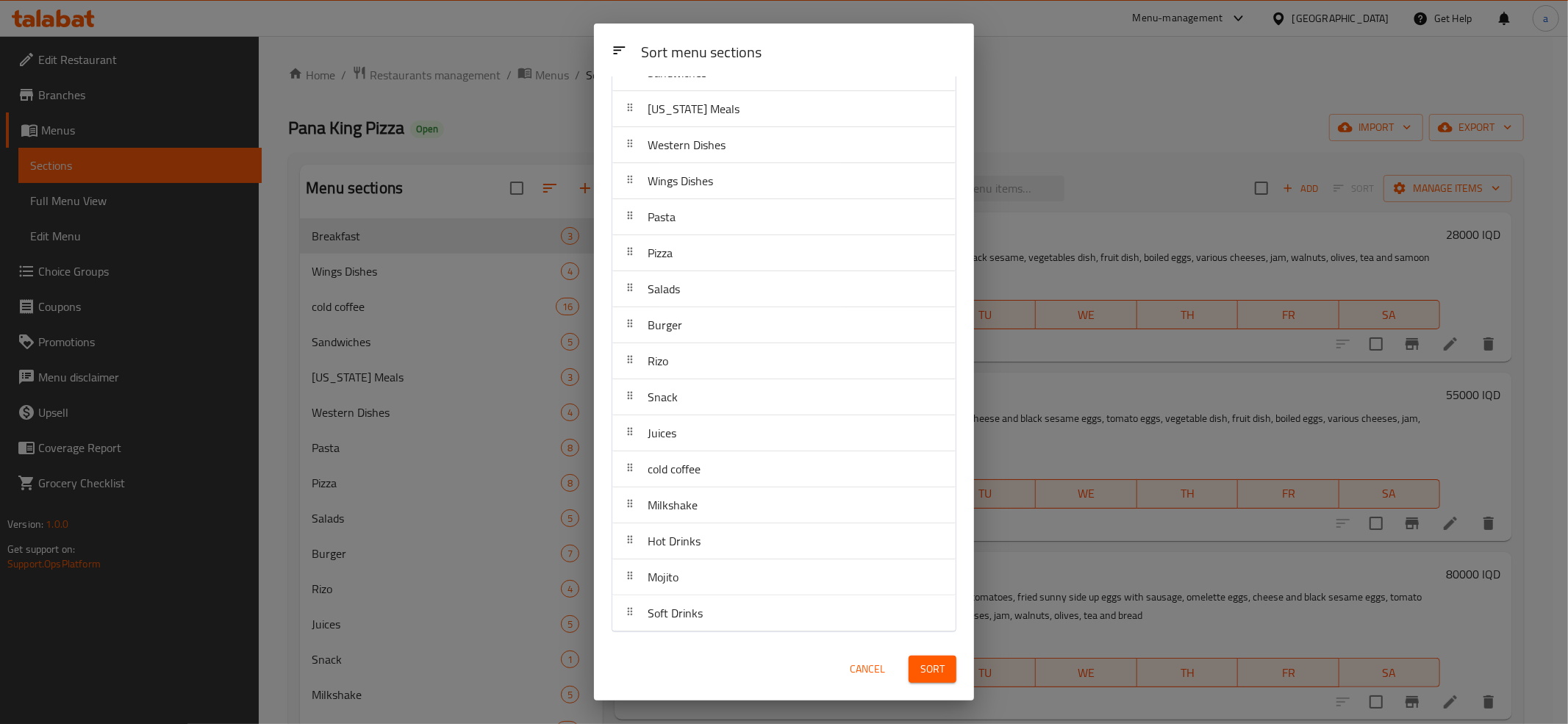
click at [923, 668] on span "Sort" at bounding box center [932, 668] width 24 height 18
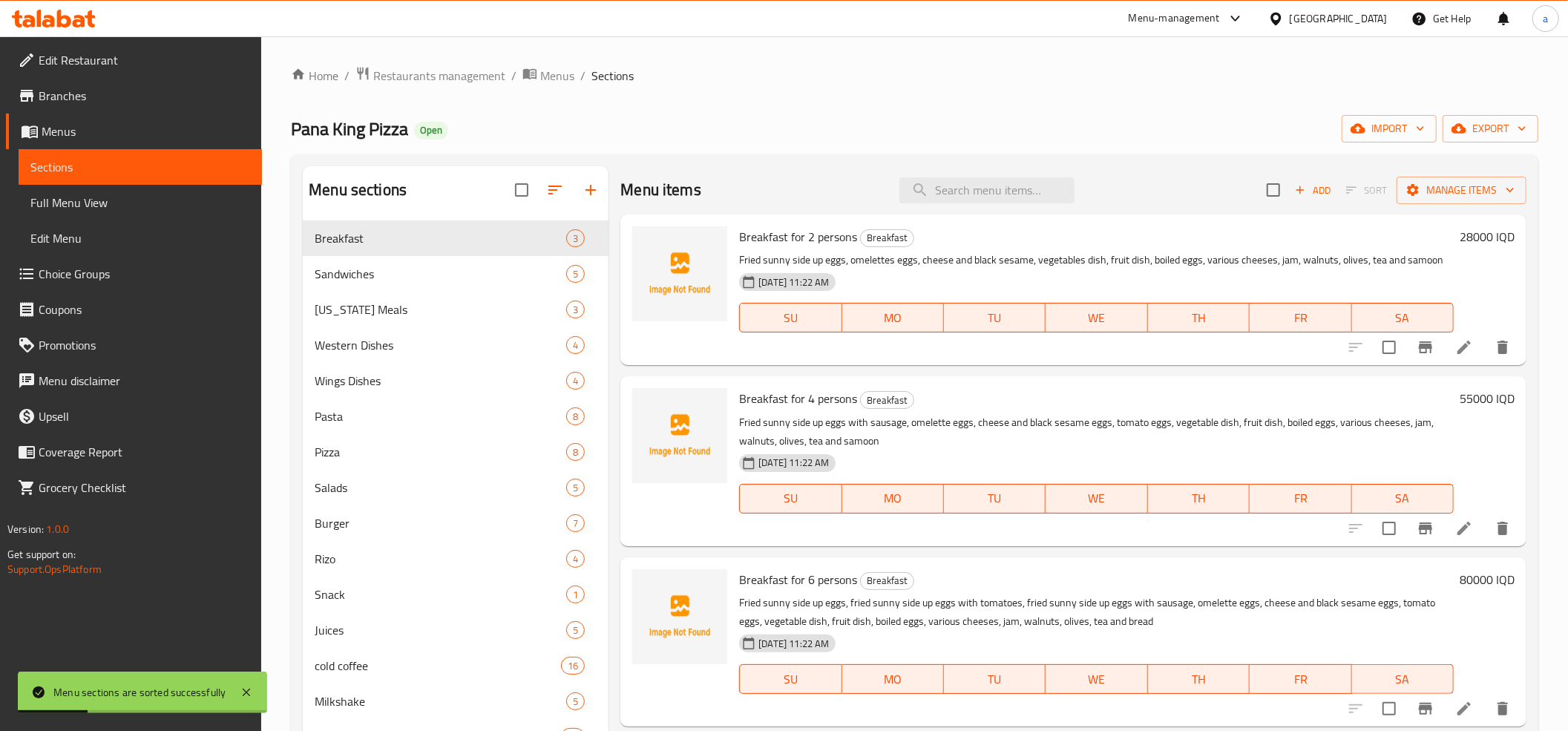
click at [125, 199] on span "Full Menu View" at bounding box center [140, 203] width 220 height 18
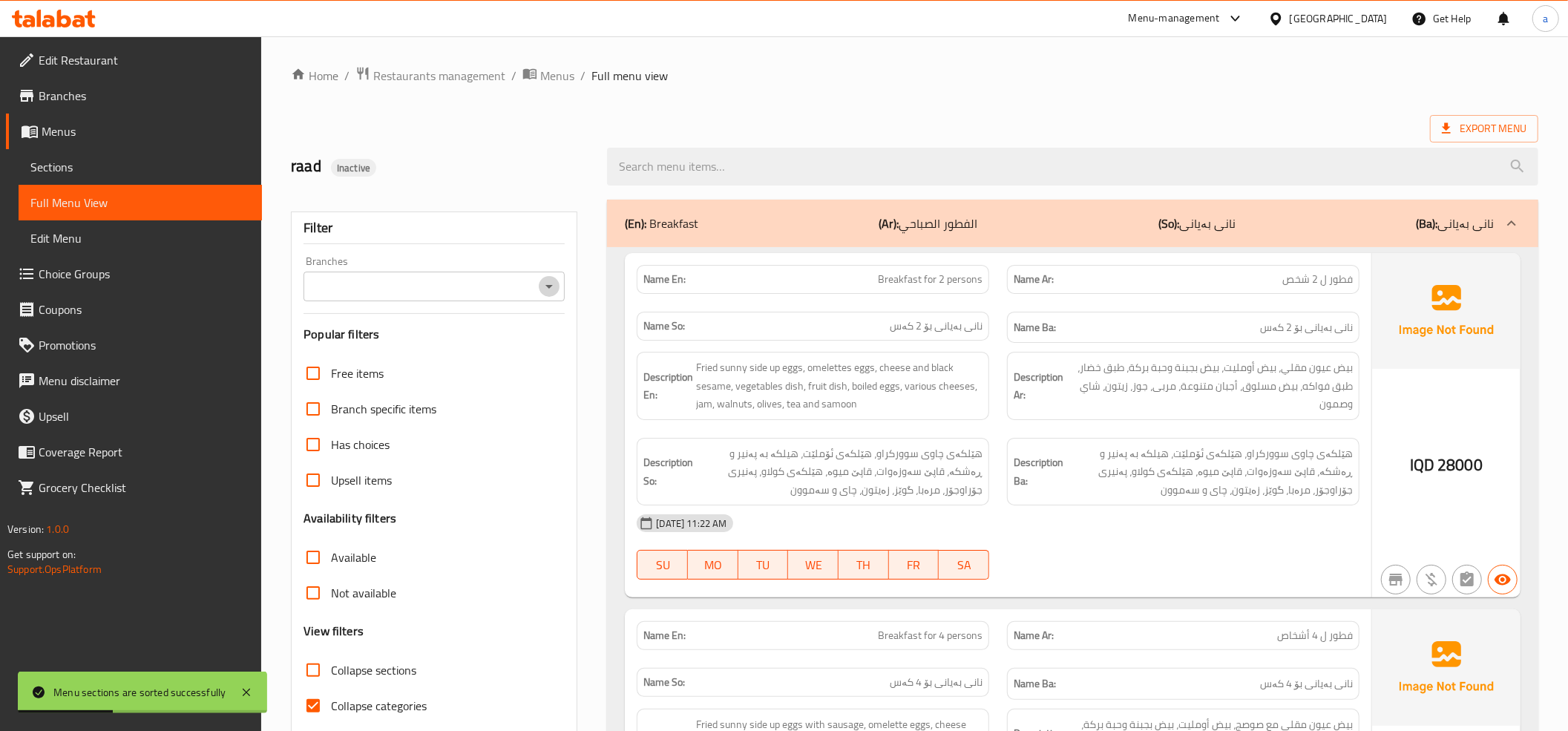
click at [547, 290] on icon "Open" at bounding box center [549, 286] width 18 height 18
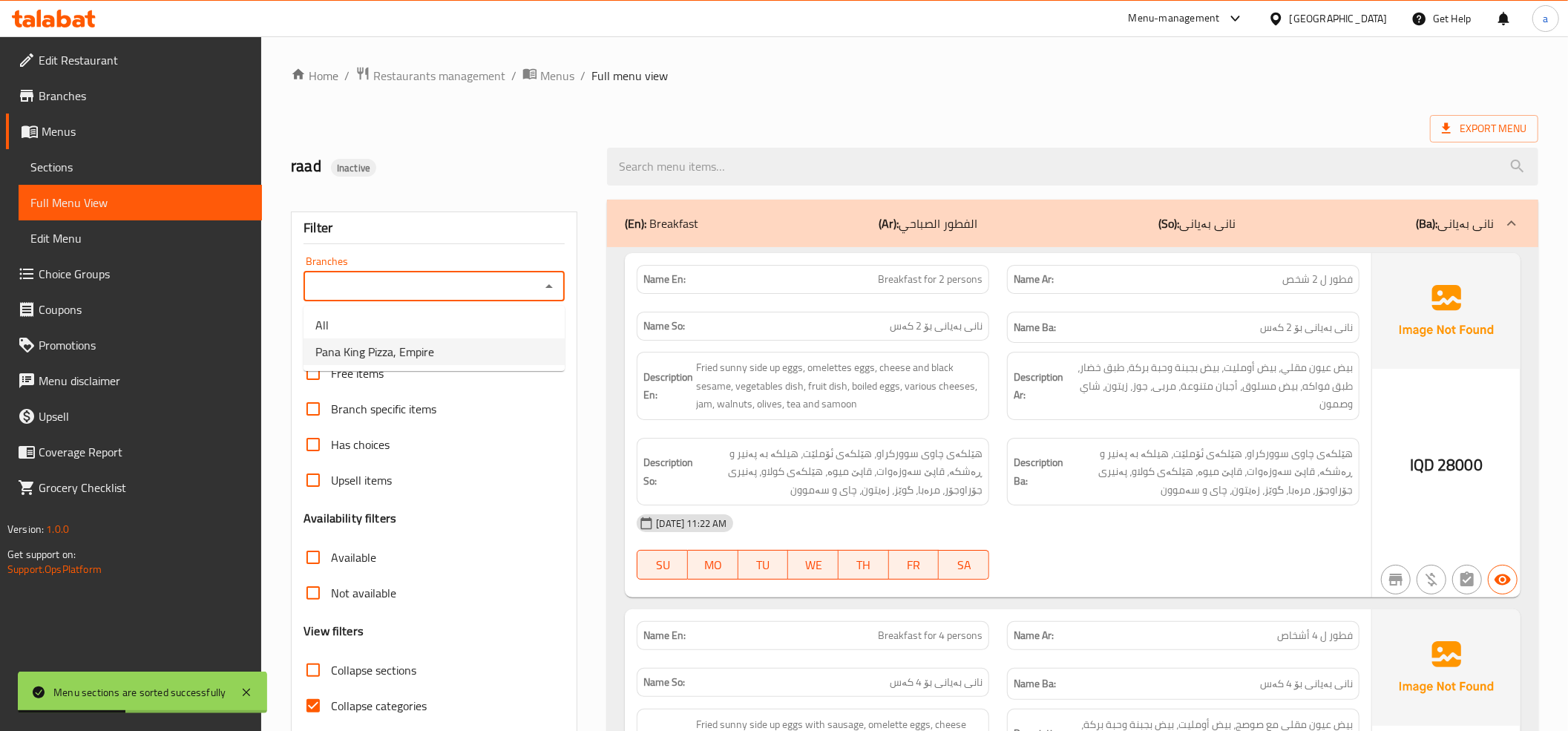
click at [404, 354] on span "Pana King Pizza, Empire" at bounding box center [375, 351] width 119 height 18
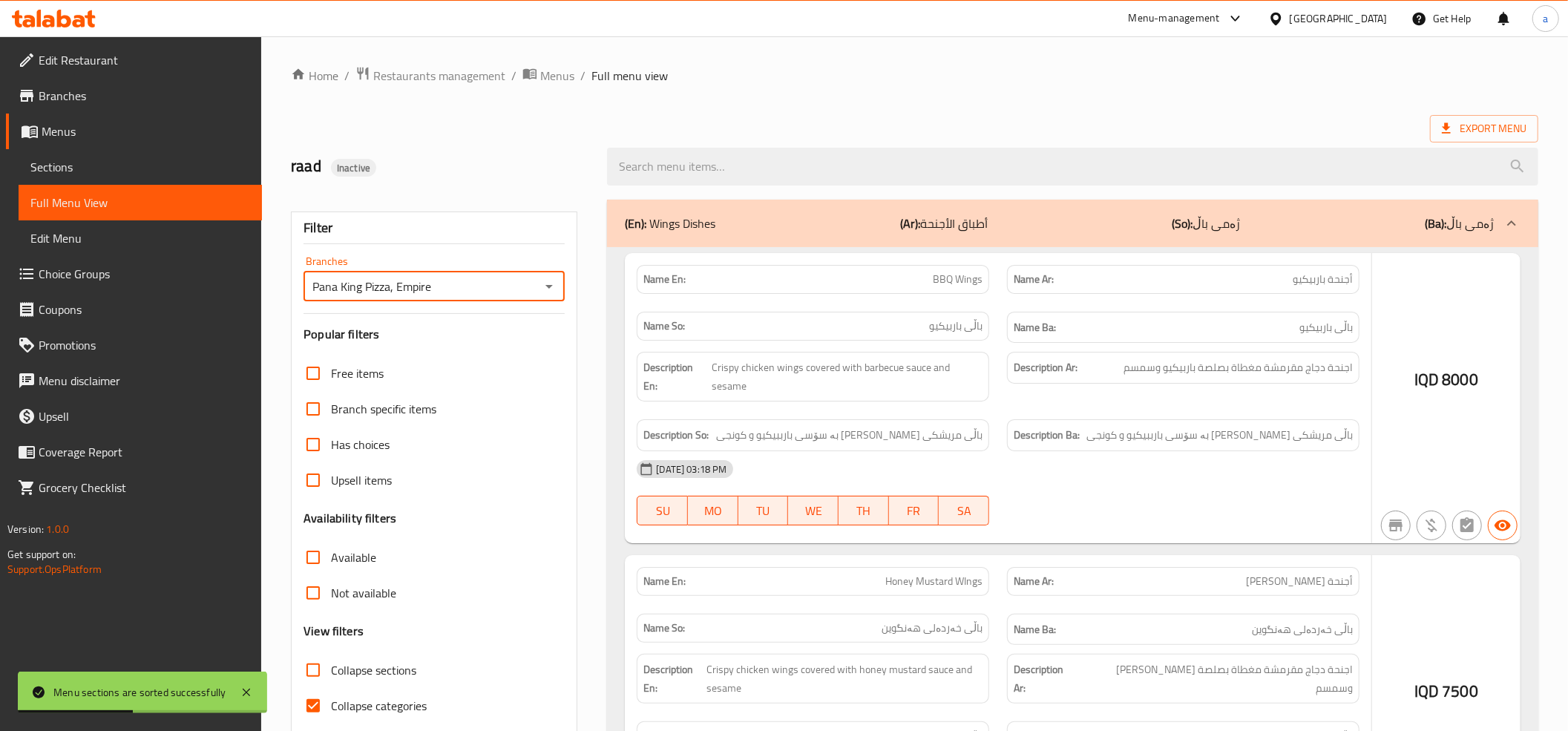
type input "Pana King Pizza, Empire"
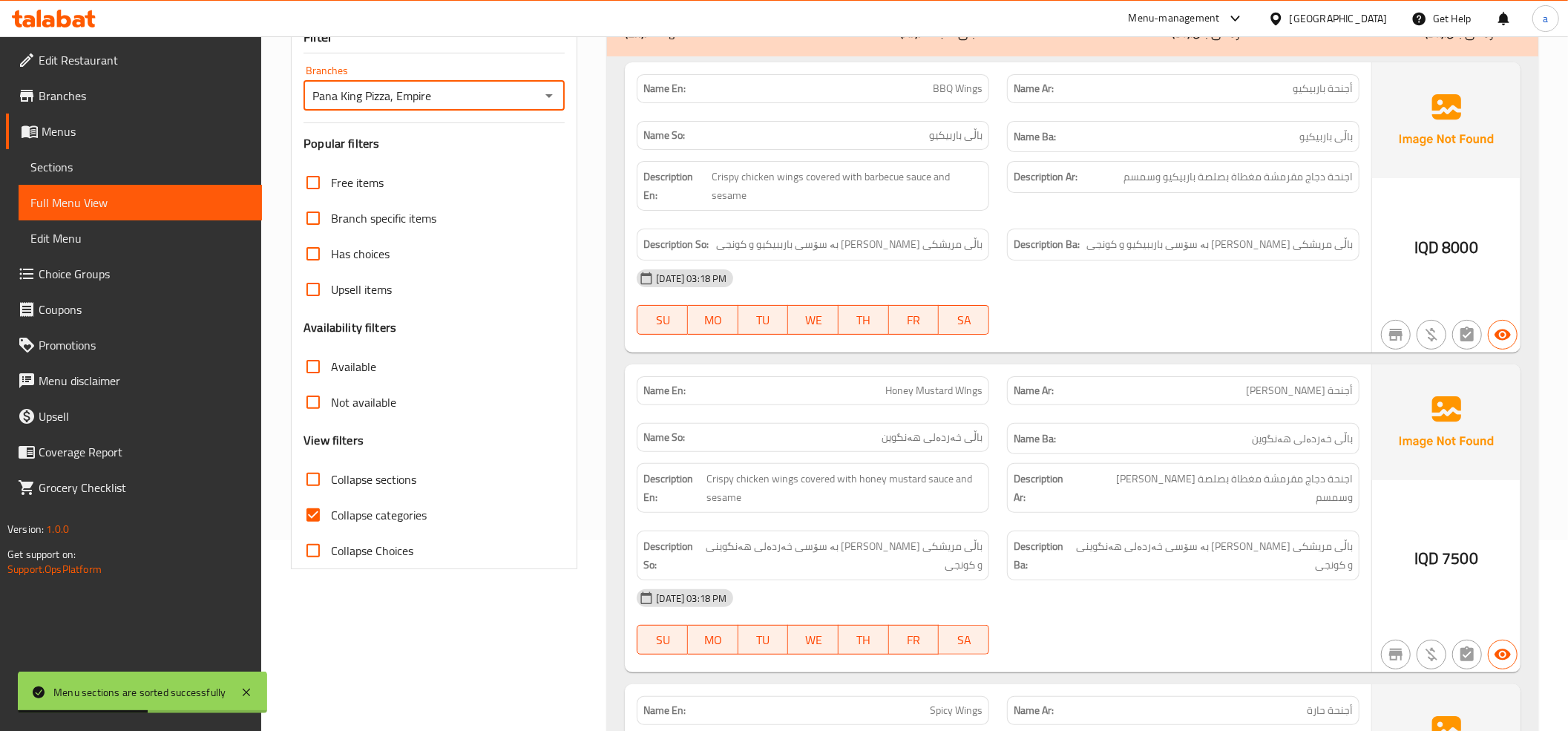
scroll to position [330, 0]
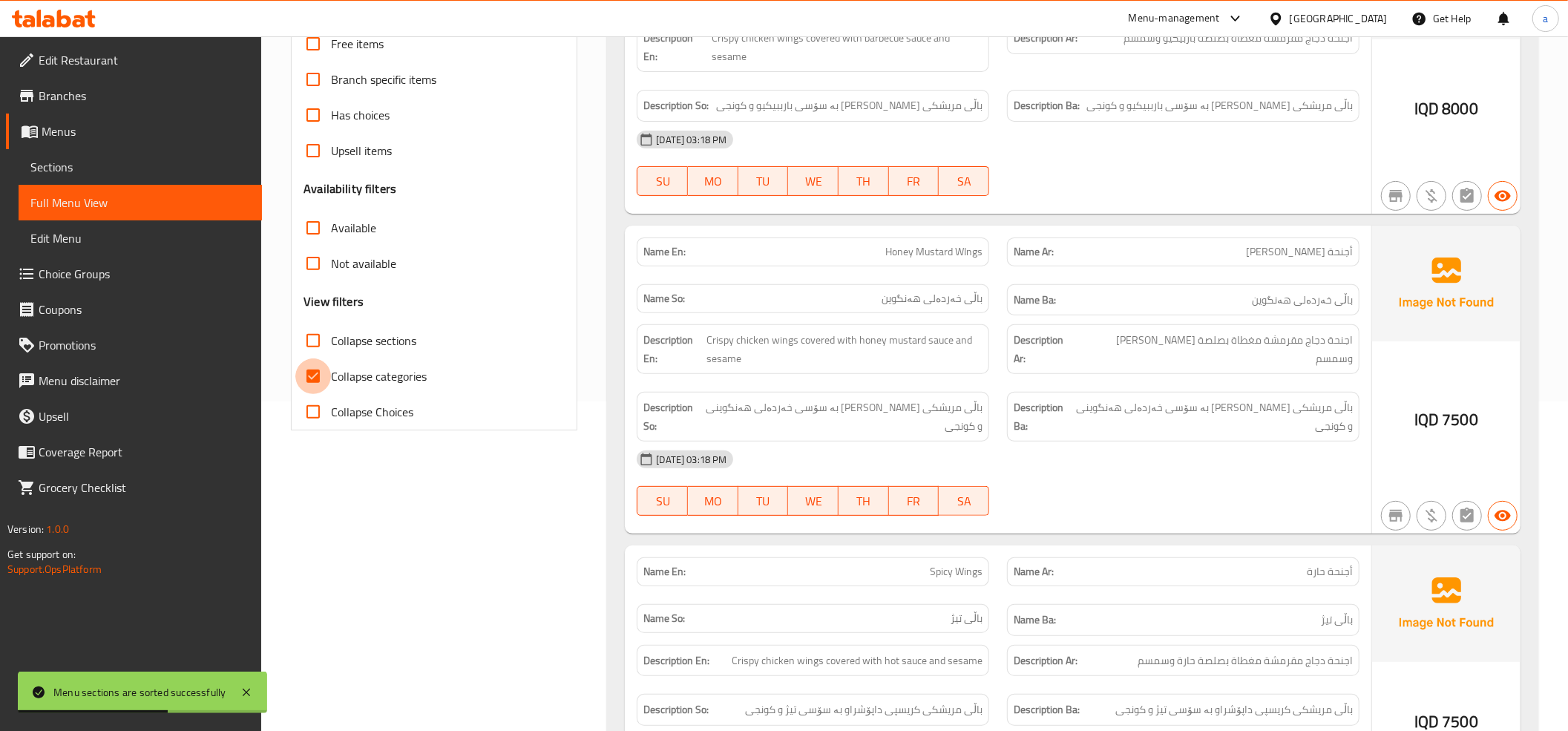
click at [322, 376] on input "Collapse categories" at bounding box center [313, 376] width 35 height 35
checkbox input "false"
click at [319, 339] on input "Collapse sections" at bounding box center [313, 340] width 35 height 35
checkbox input "true"
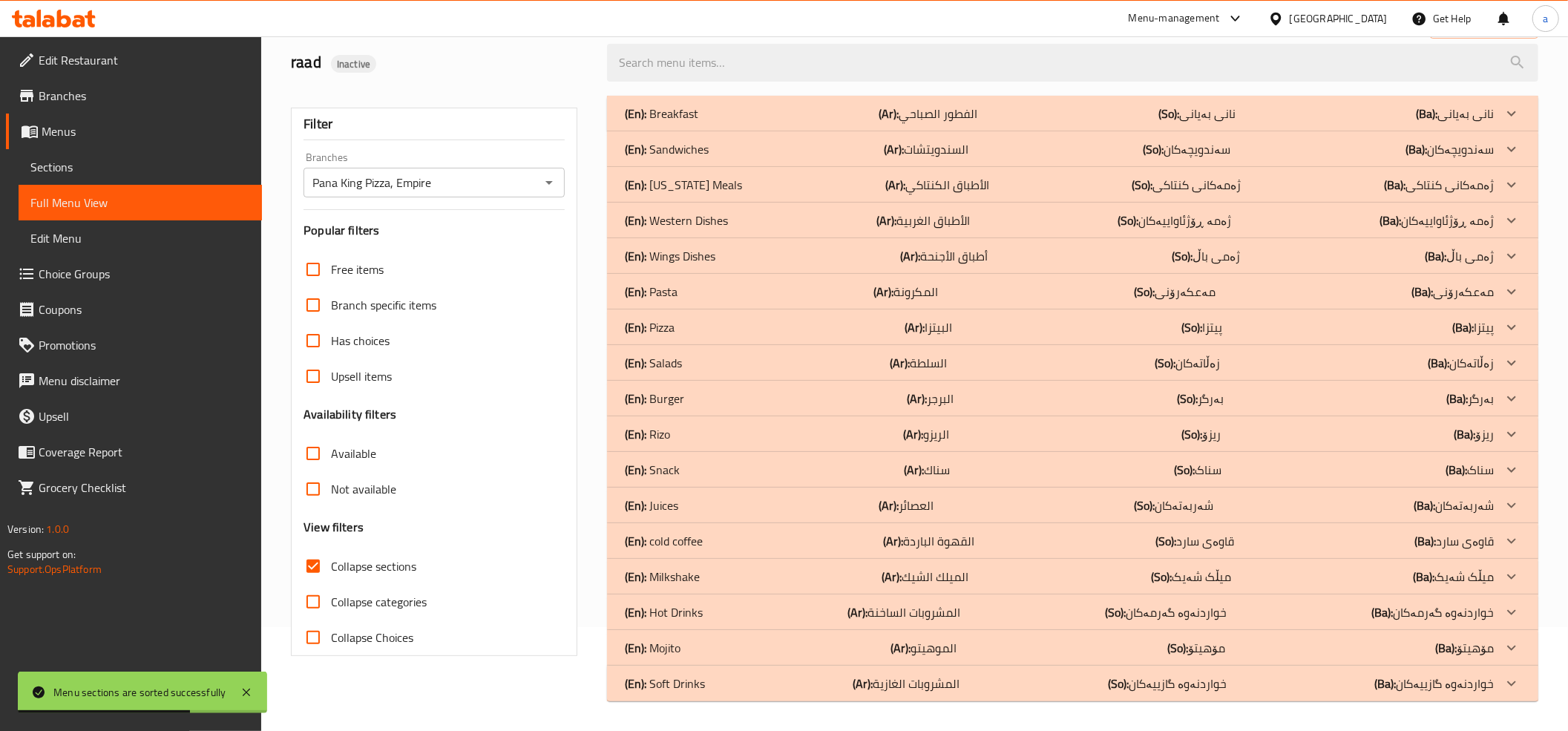
scroll to position [105, 0]
click at [710, 680] on div "(En): Soft Drinks (Ar): المشروبات الغازية (So): خواردنەوە گازییەکان (Ba): خوارد…" at bounding box center [1060, 683] width 869 height 18
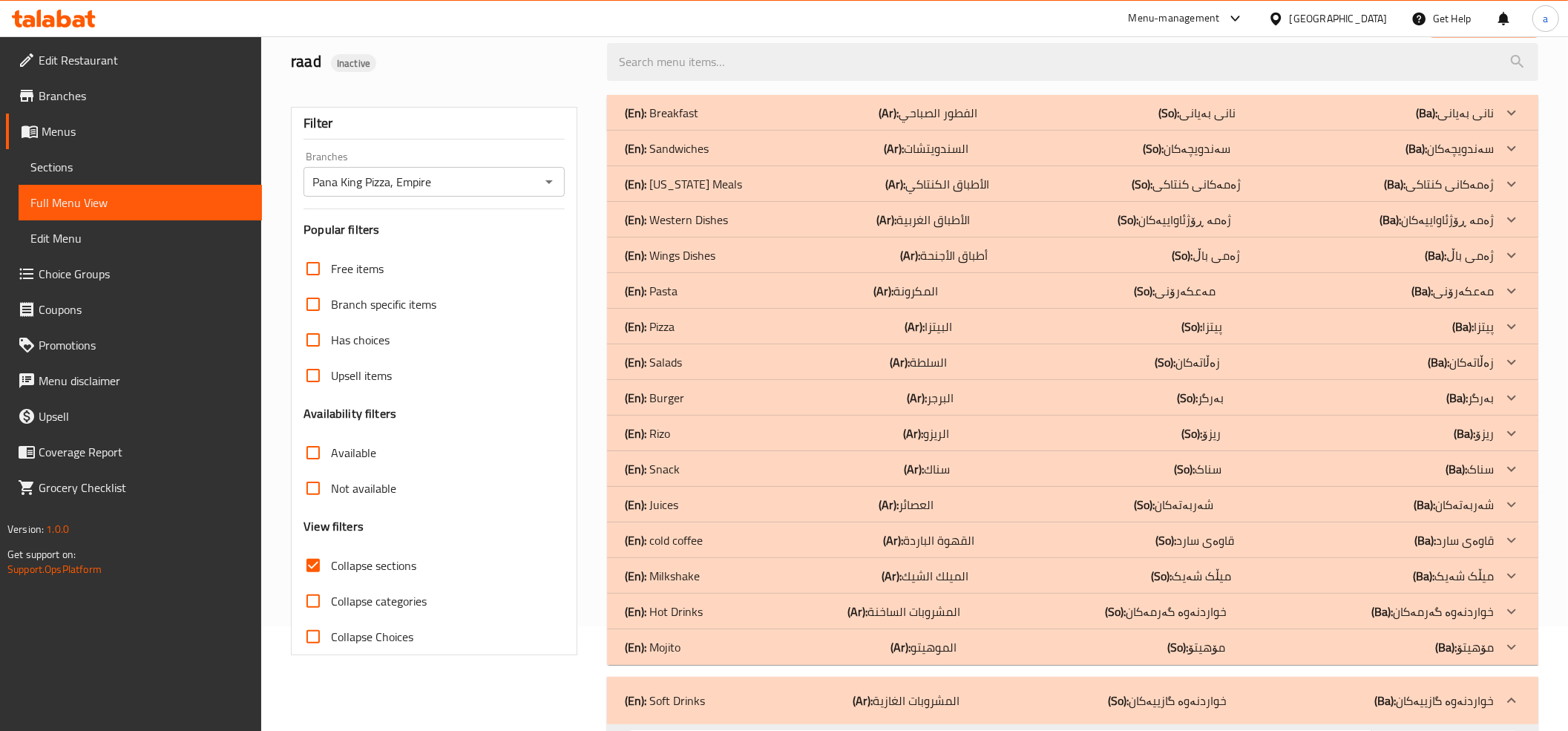
click at [665, 289] on p "(En): Pasta" at bounding box center [651, 291] width 52 height 18
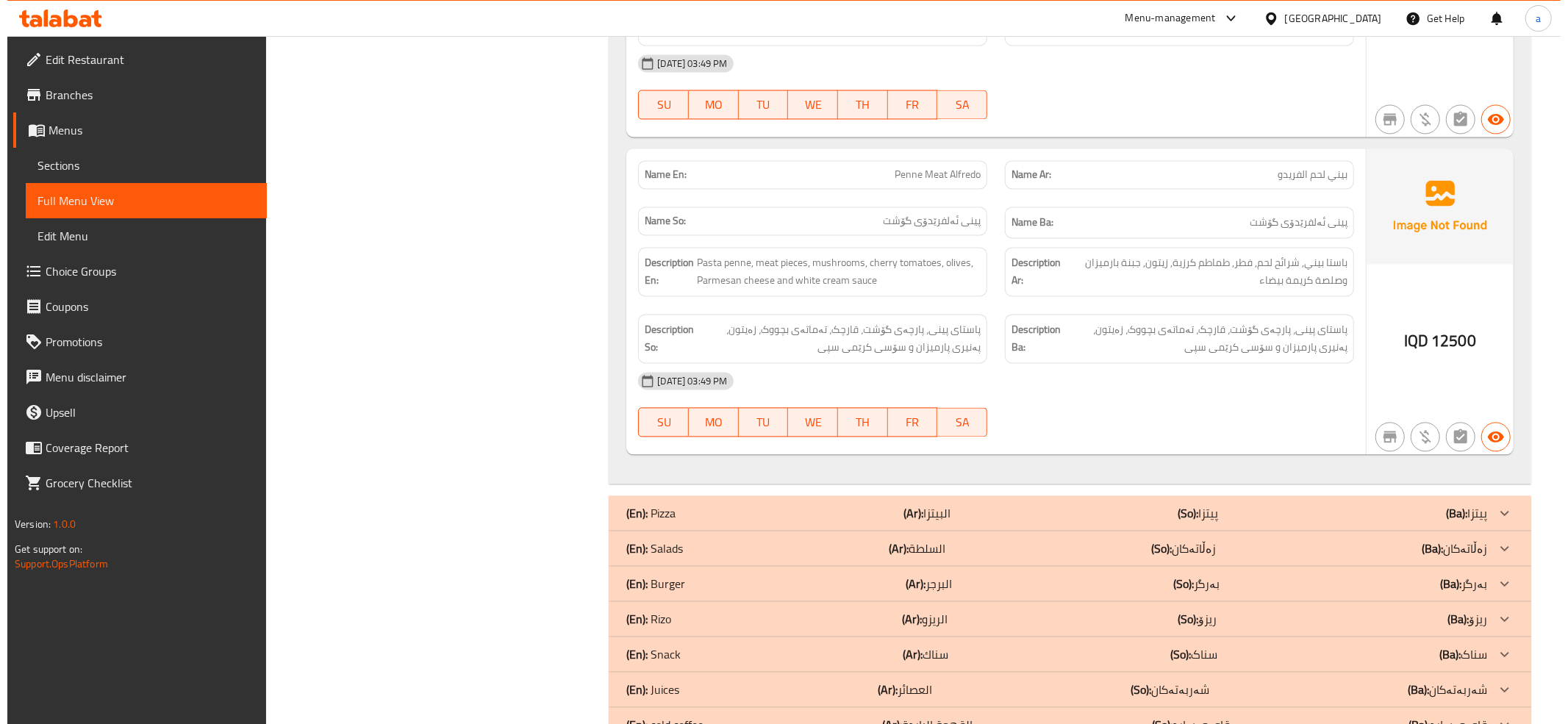
scroll to position [0, 0]
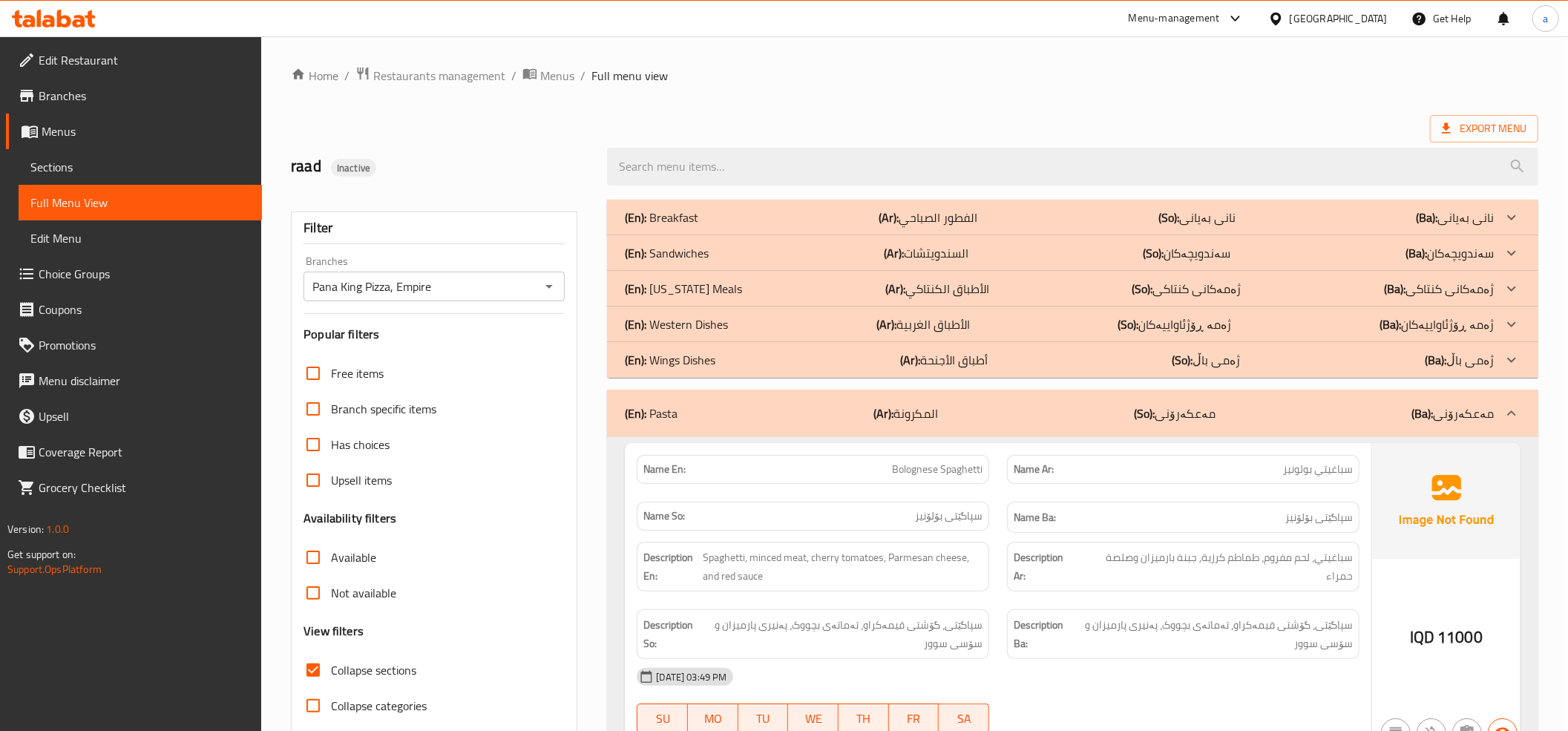
drag, startPoint x: 1483, startPoint y: 226, endPoint x: 1482, endPoint y: 169, distance: 57.0
drag, startPoint x: 707, startPoint y: 300, endPoint x: 698, endPoint y: 35, distance: 265.2
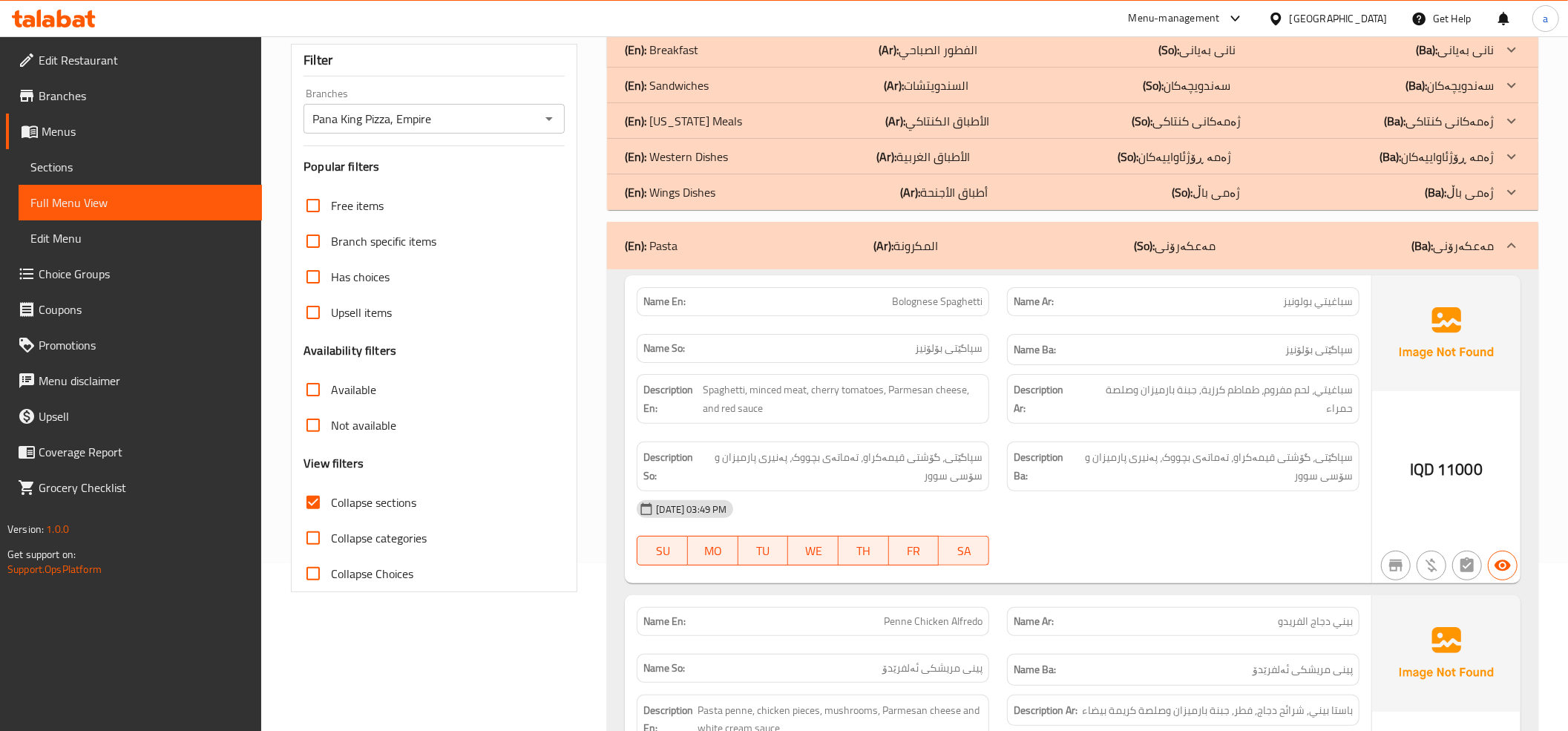
scroll to position [330, 0]
